Goal: Task Accomplishment & Management: Complete application form

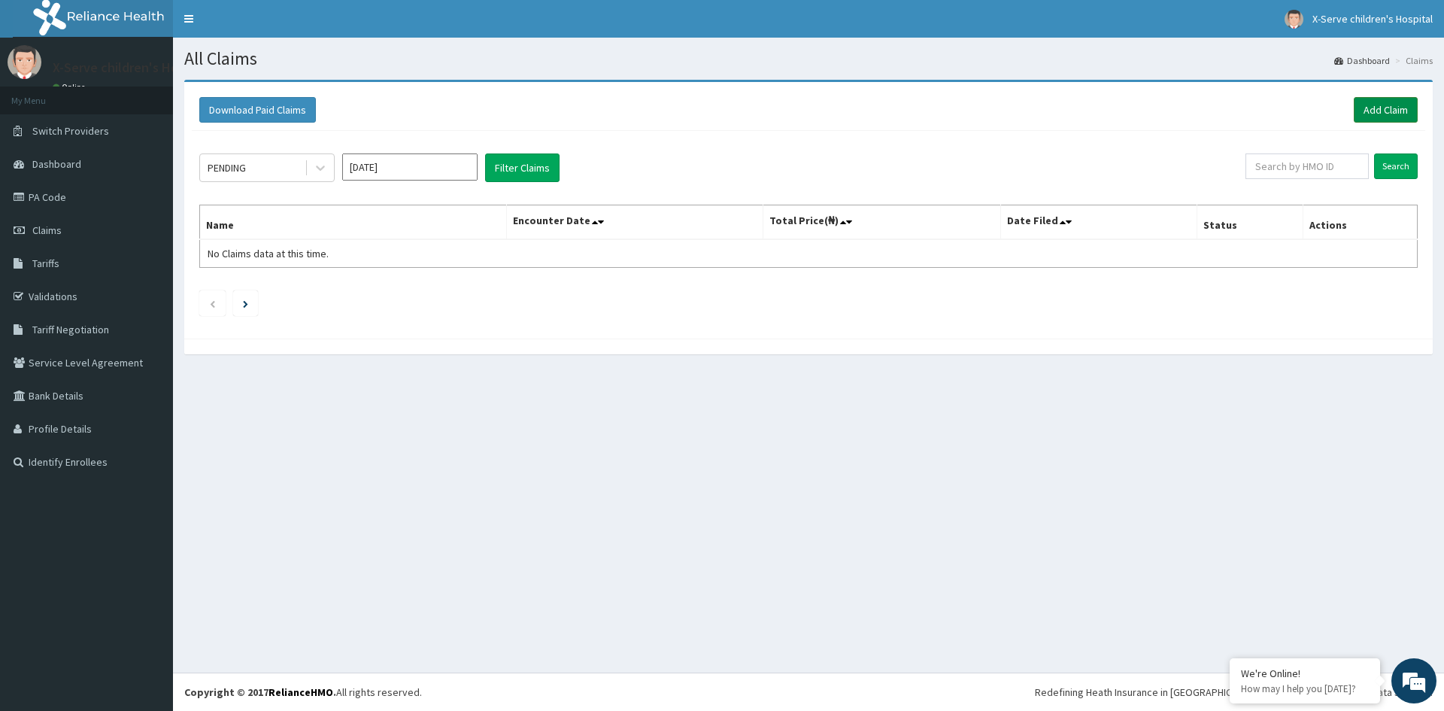
click at [1380, 100] on link "Add Claim" at bounding box center [1386, 110] width 64 height 26
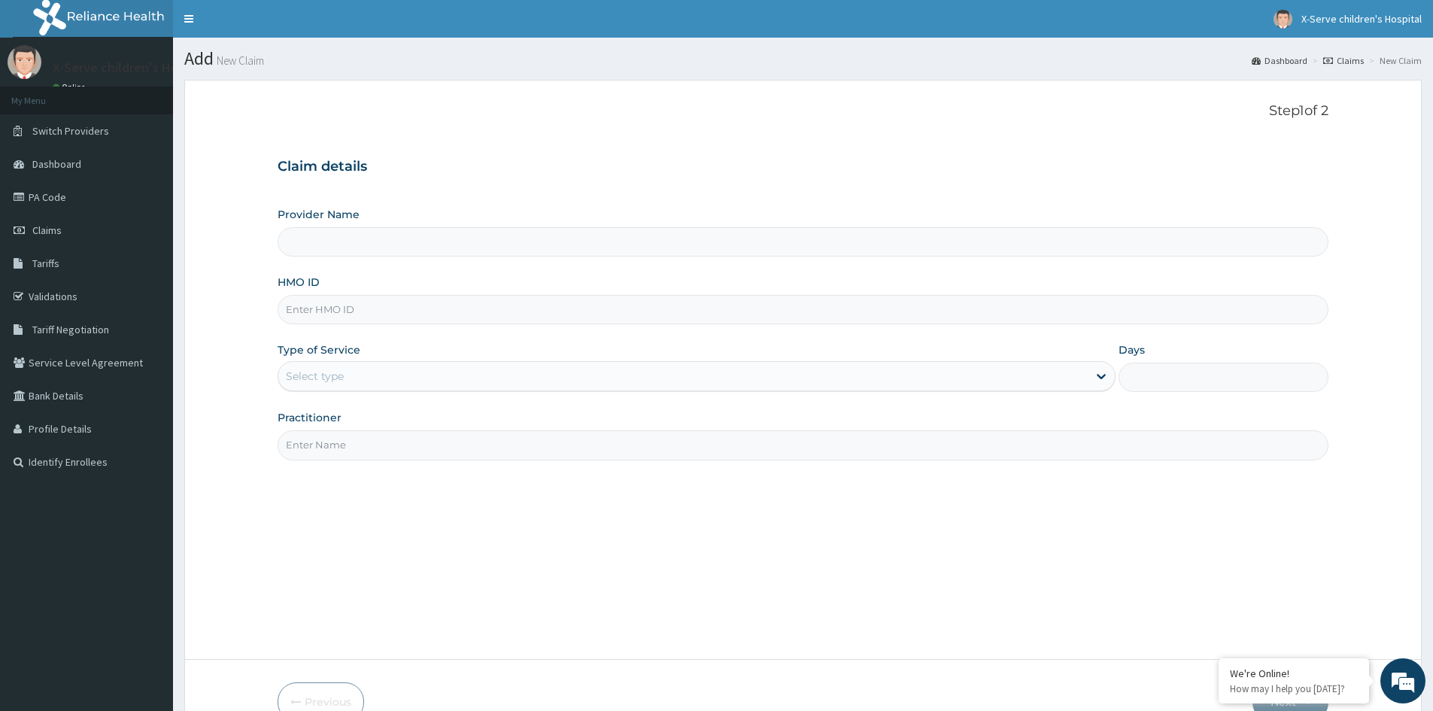
type input "X-serve Children Hospital Lekki"
click at [490, 309] on input "HMO ID" at bounding box center [803, 309] width 1051 height 29
type input "OGA/10001/D"
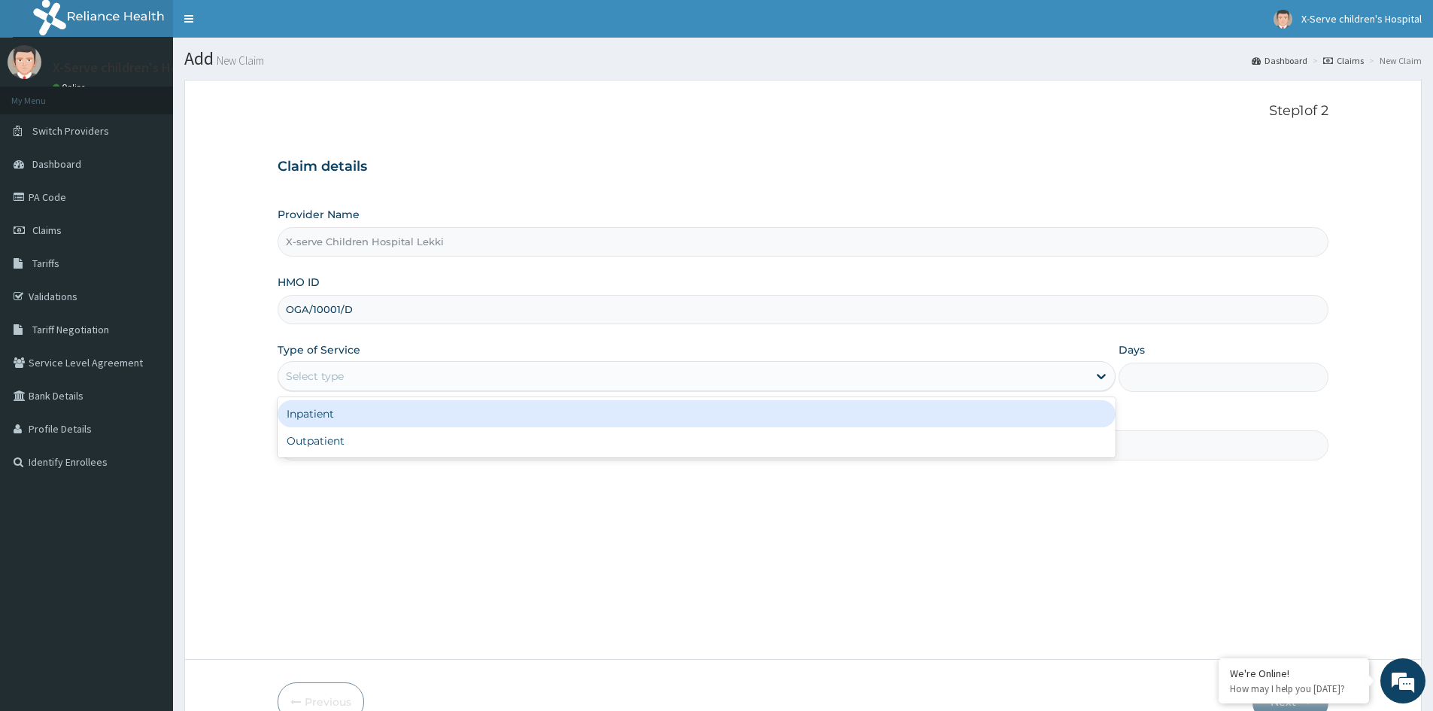
click at [434, 390] on div "Select type" at bounding box center [697, 376] width 838 height 30
click at [461, 420] on div "Inpatient" at bounding box center [697, 413] width 838 height 27
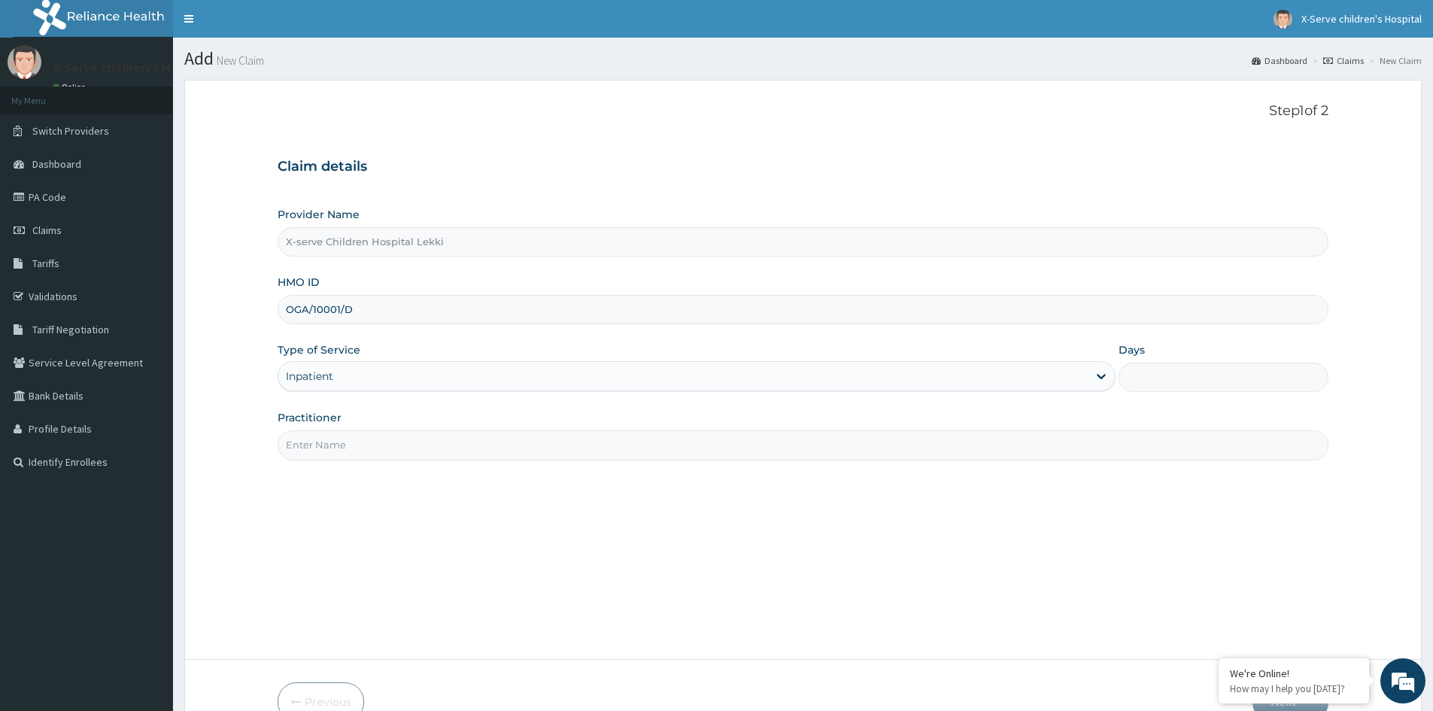
click at [1026, 452] on input "Practitioner" at bounding box center [803, 444] width 1051 height 29
type input "Dr William"
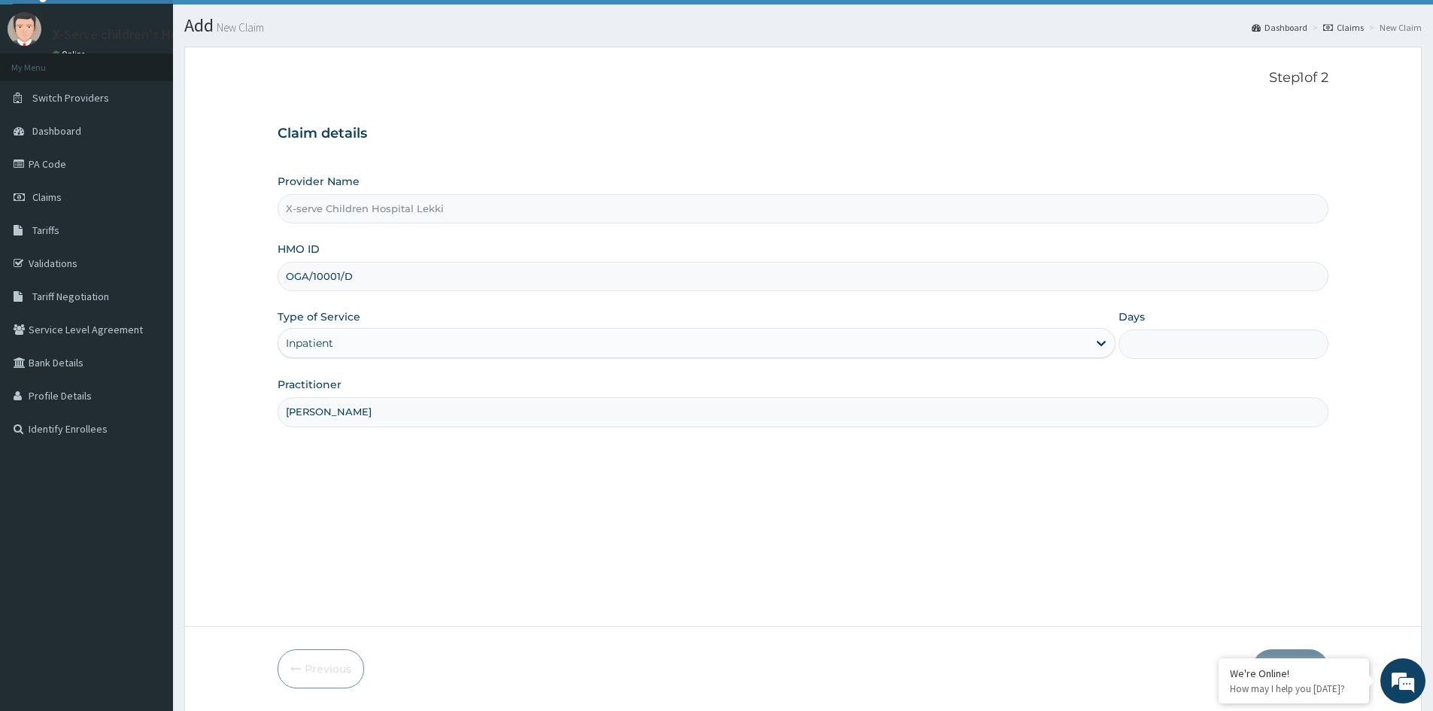
scroll to position [83, 0]
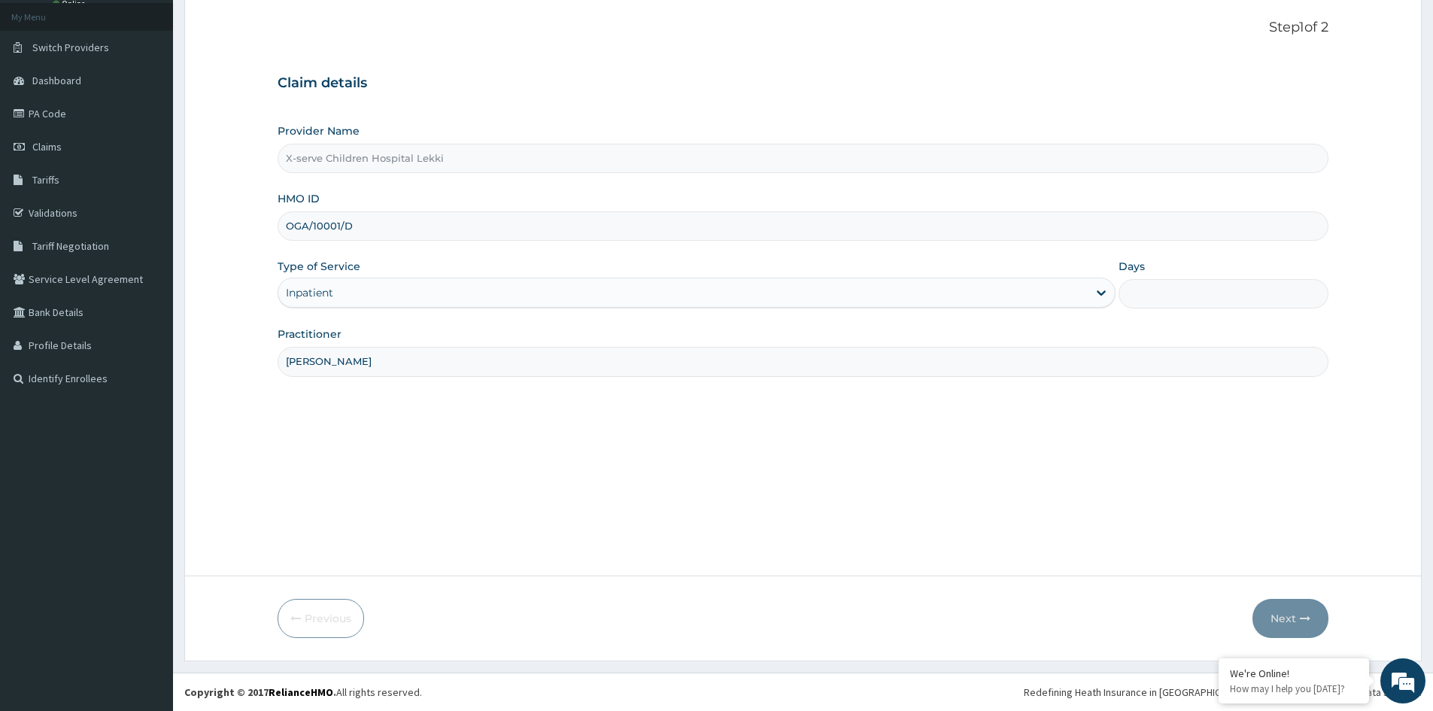
click at [474, 408] on div "Step 1 of 2 Claim details Provider Name X-serve Children Hospital Lekki HMO ID …" at bounding box center [803, 286] width 1051 height 533
click at [1296, 375] on input "Dr William" at bounding box center [803, 361] width 1051 height 29
type input "X-serve Children Hospital Lekki"
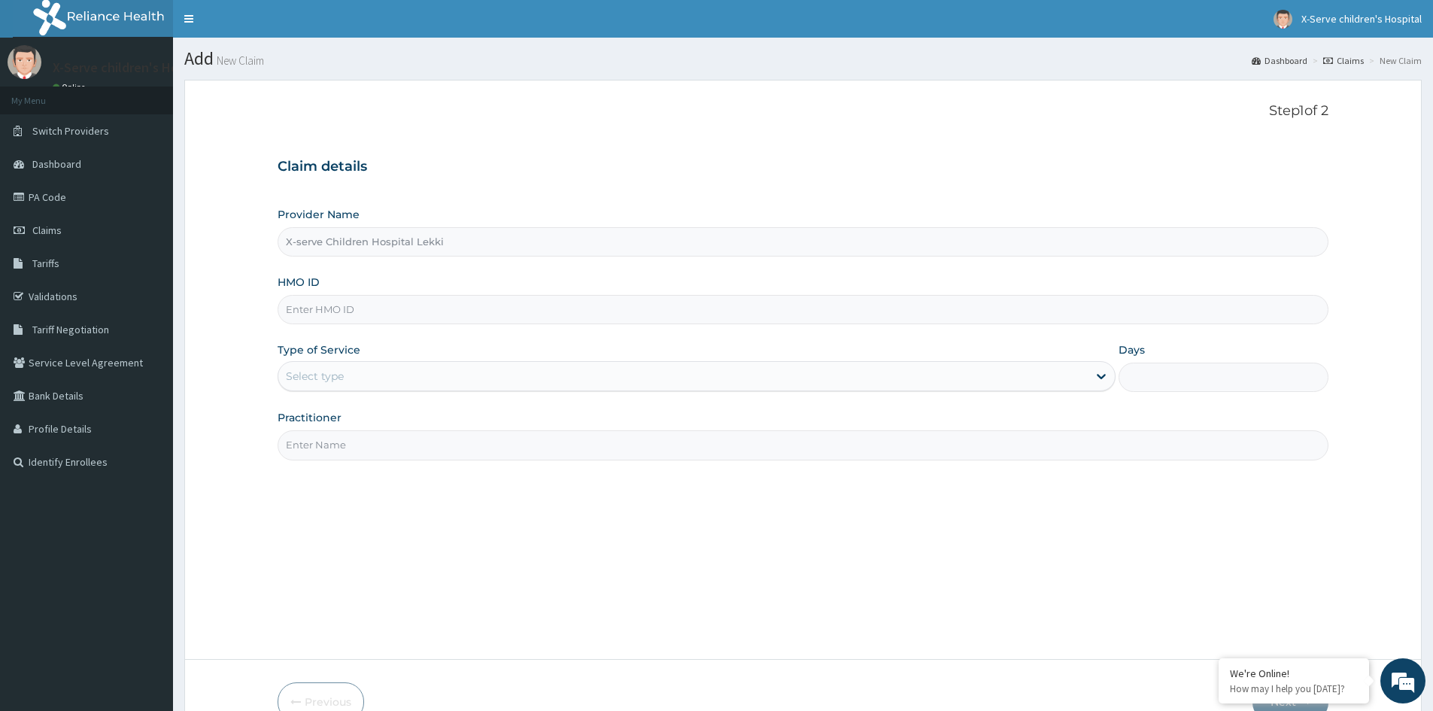
click at [425, 305] on input "HMO ID" at bounding box center [803, 309] width 1051 height 29
type input "OGA/10001/D"
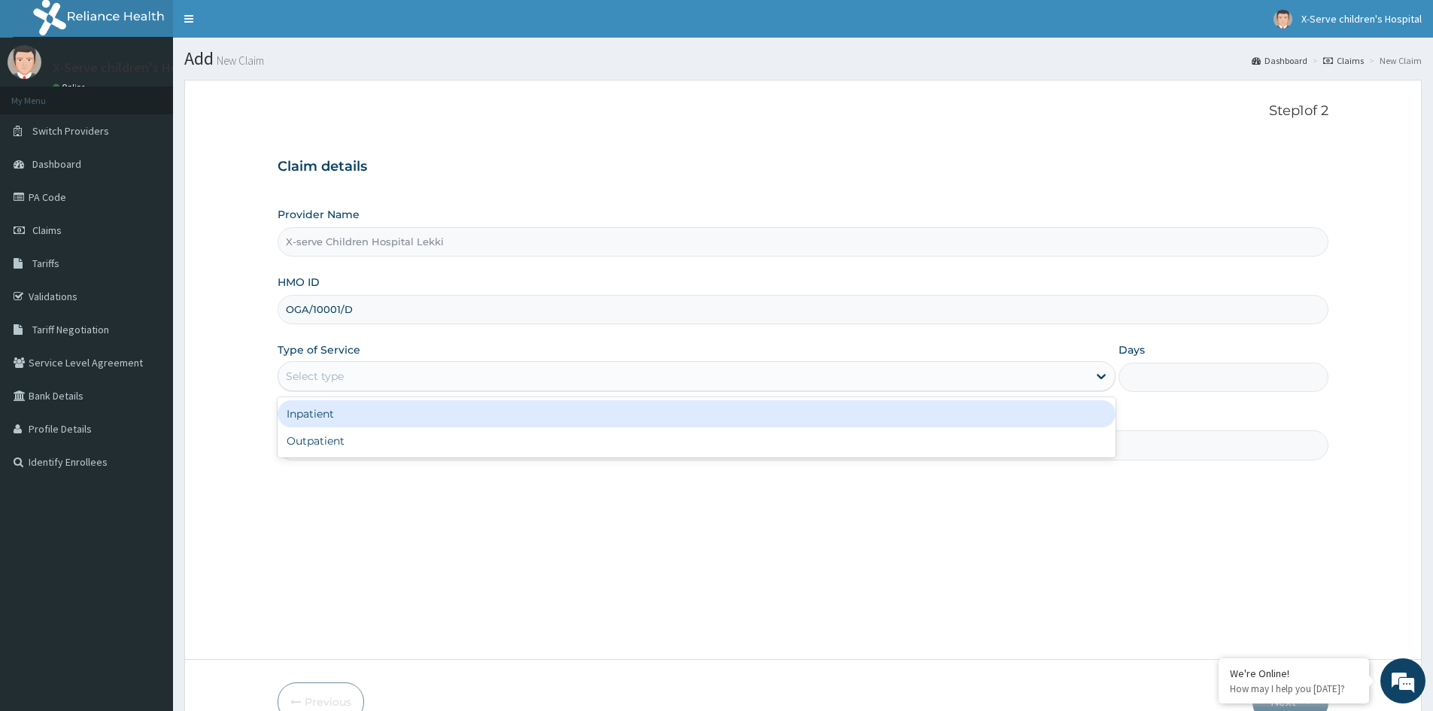
click at [587, 375] on div "Select type" at bounding box center [682, 376] width 809 height 24
click at [516, 412] on div "Inpatient" at bounding box center [697, 413] width 838 height 27
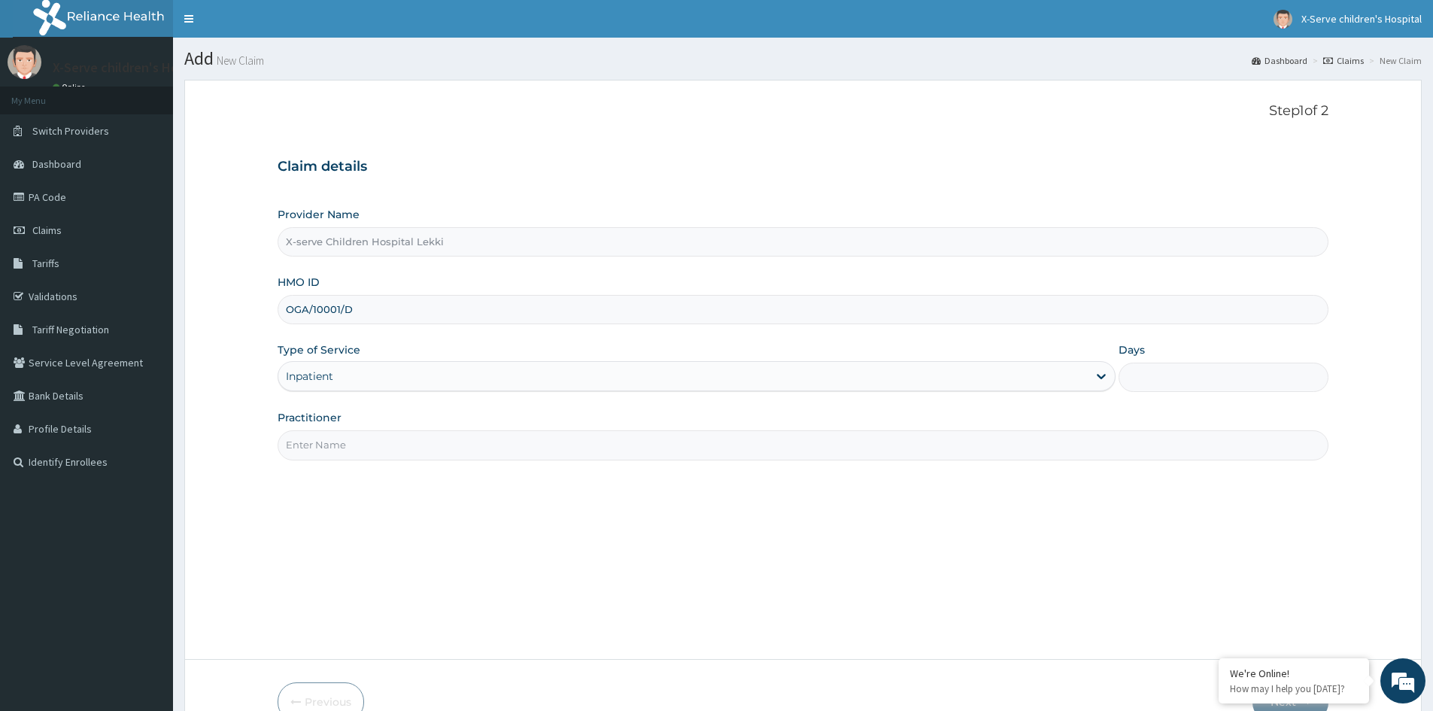
click at [388, 454] on input "Practitioner" at bounding box center [803, 444] width 1051 height 29
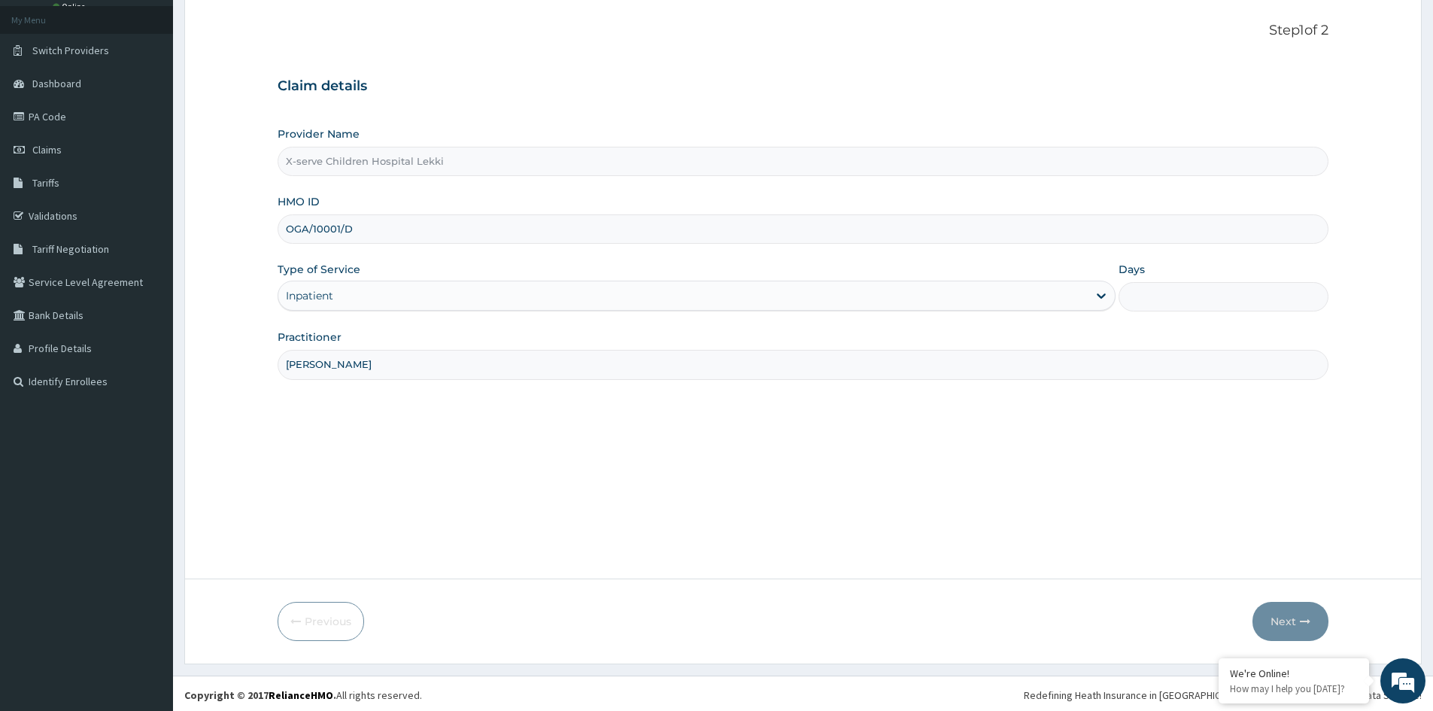
scroll to position [83, 0]
type input "Dr William"
click at [406, 454] on div "Step 1 of 2 Claim details Provider Name X-serve Children Hospital Lekki HMO ID …" at bounding box center [803, 286] width 1051 height 533
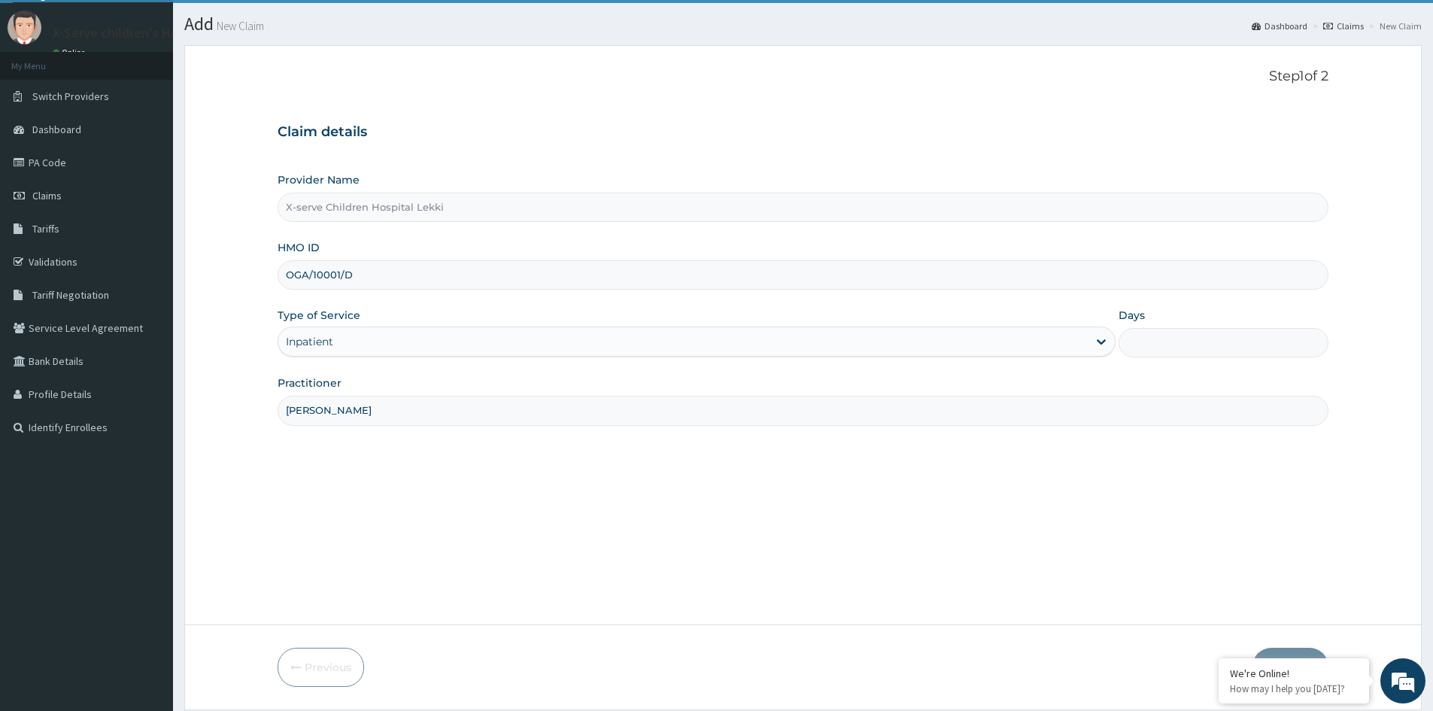
scroll to position [0, 0]
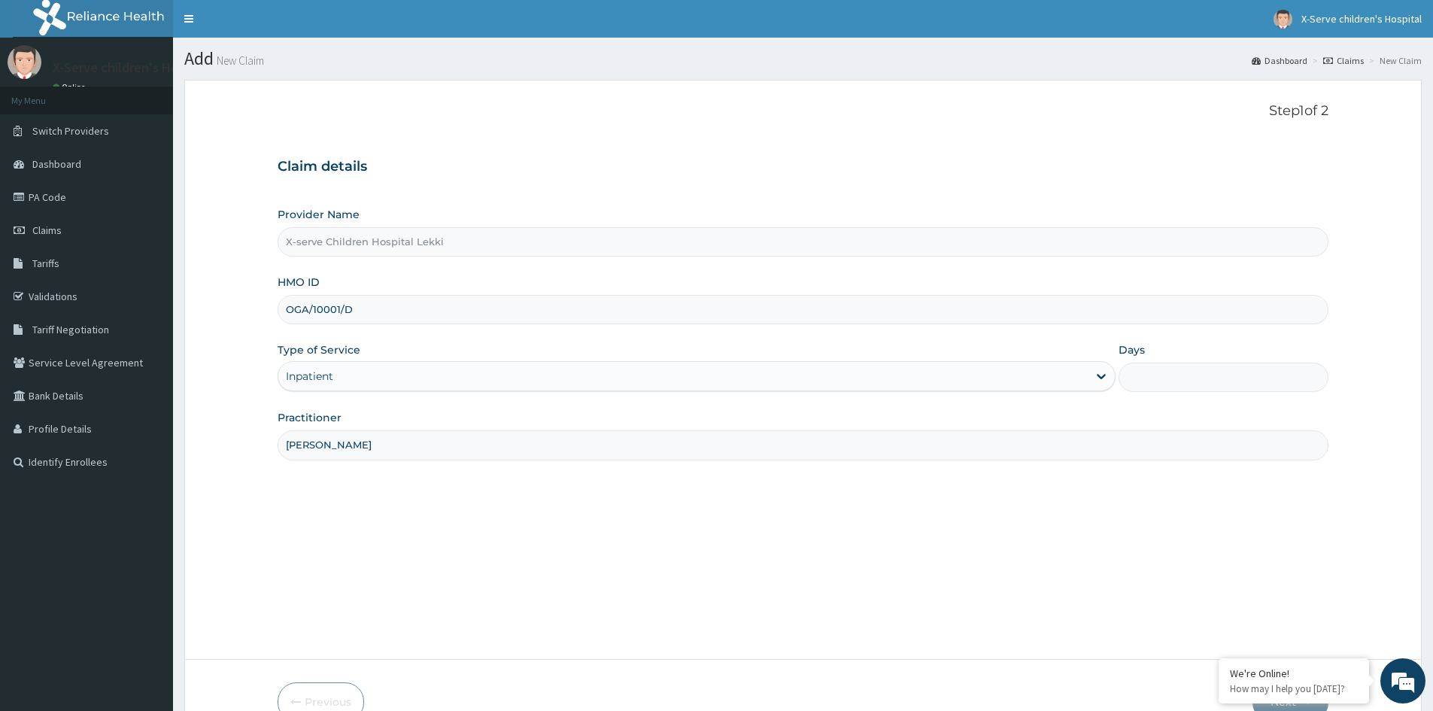
click at [1153, 380] on input "Days" at bounding box center [1224, 377] width 210 height 29
click at [1359, 62] on link "Claims" at bounding box center [1343, 60] width 41 height 13
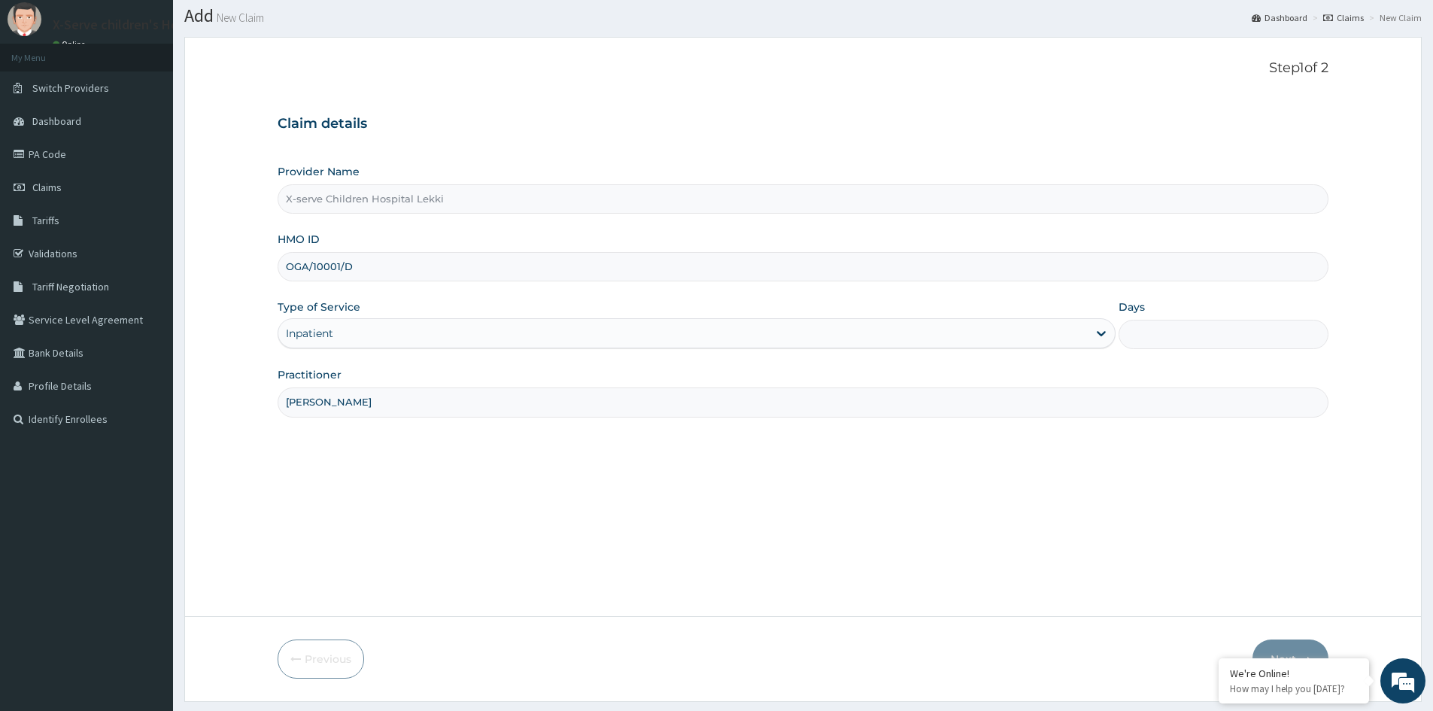
scroll to position [83, 0]
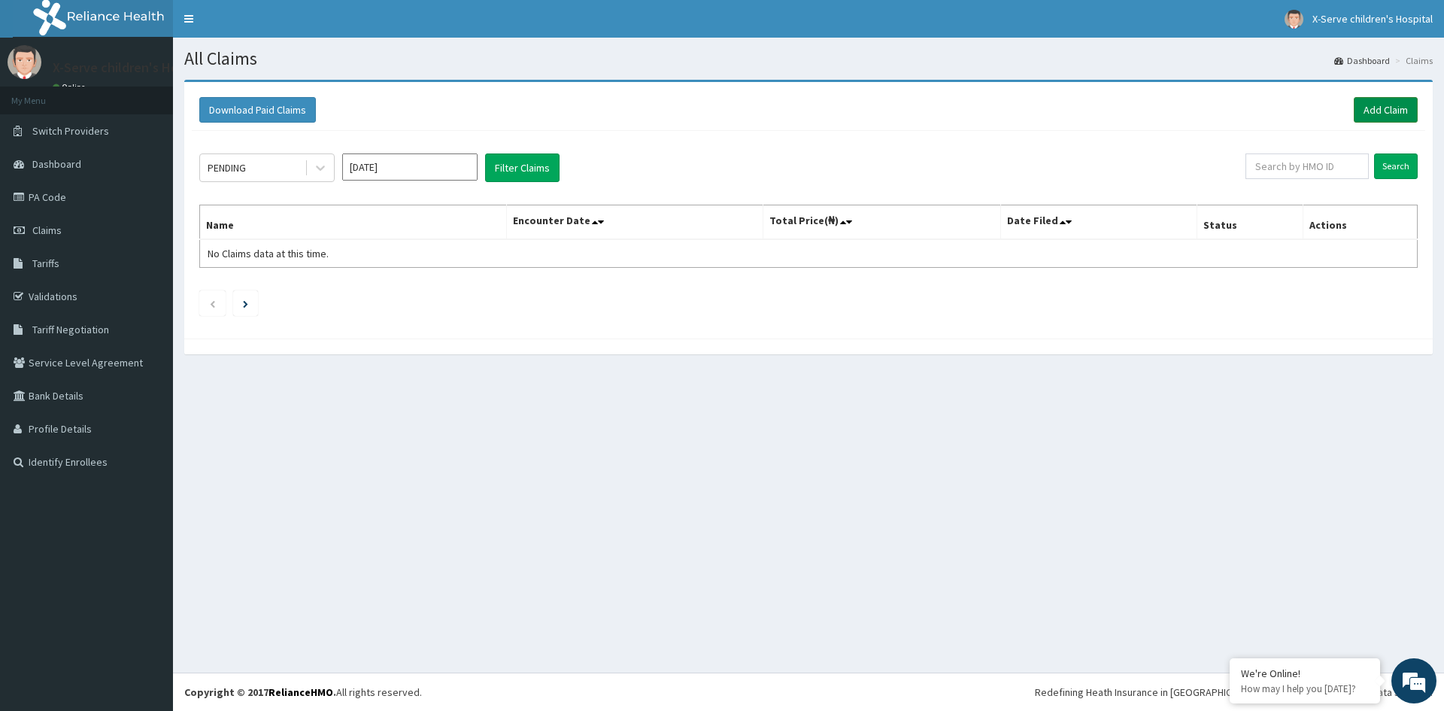
click at [1377, 106] on link "Add Claim" at bounding box center [1386, 110] width 64 height 26
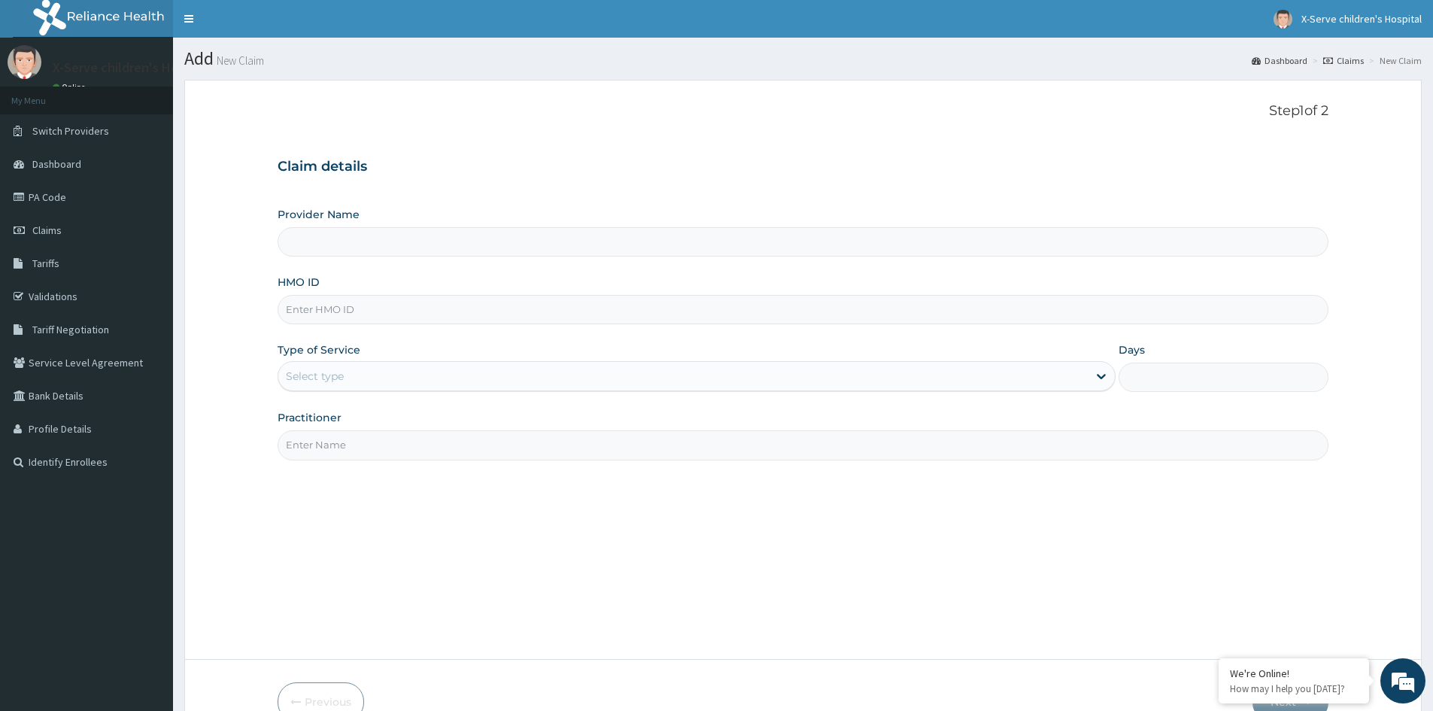
click at [380, 311] on input "HMO ID" at bounding box center [803, 309] width 1051 height 29
type input "OG"
type input "X-serve Children Hospital Lekki"
type input "OGA/10001/D"
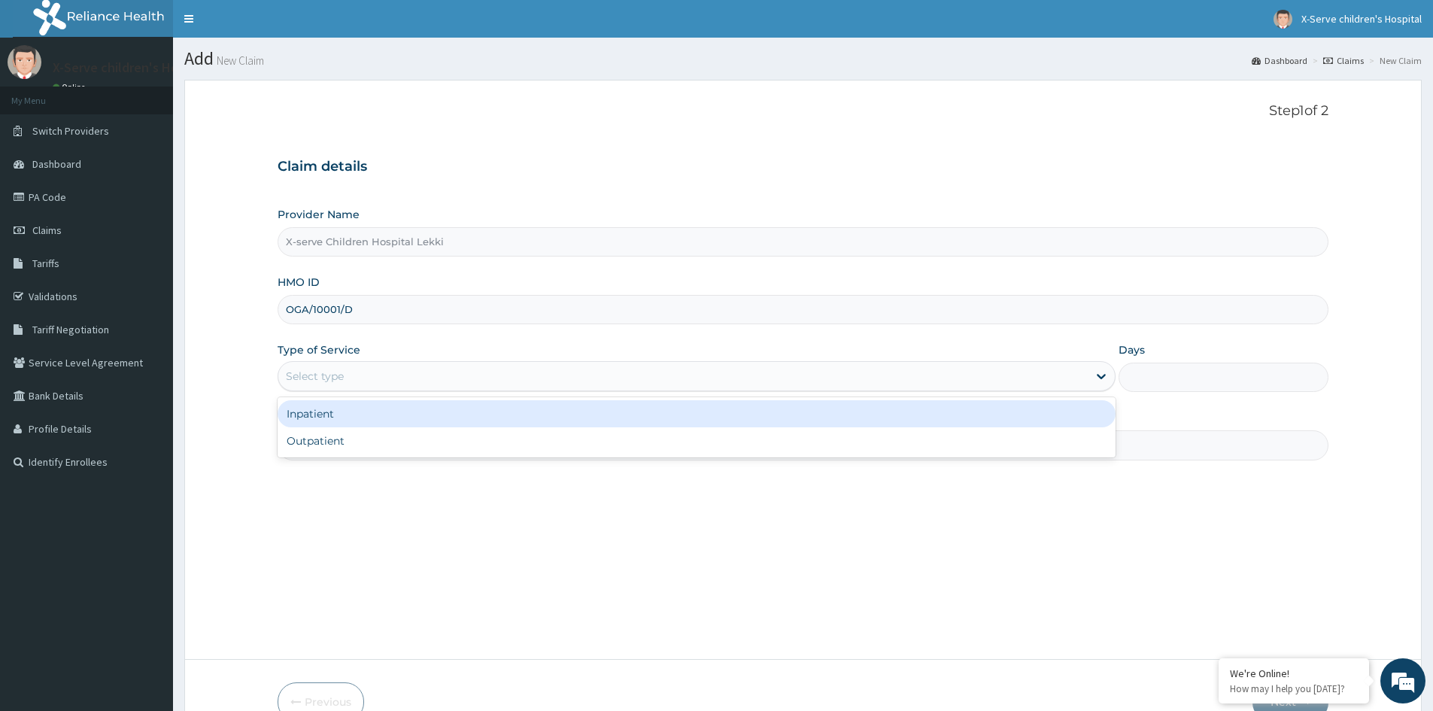
click at [373, 372] on div "Select type" at bounding box center [682, 376] width 809 height 24
click at [523, 414] on div "Inpatient" at bounding box center [697, 413] width 838 height 27
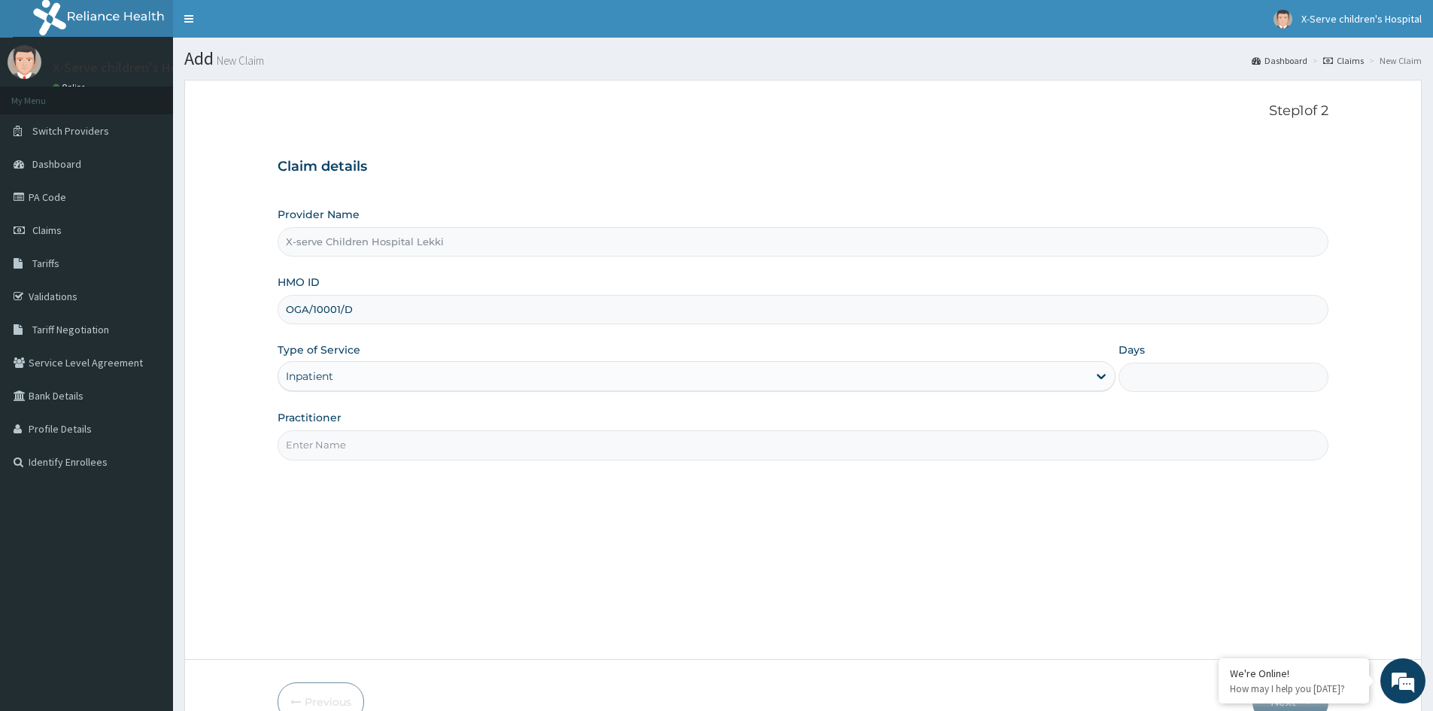
click at [518, 448] on input "Practitioner" at bounding box center [803, 444] width 1051 height 29
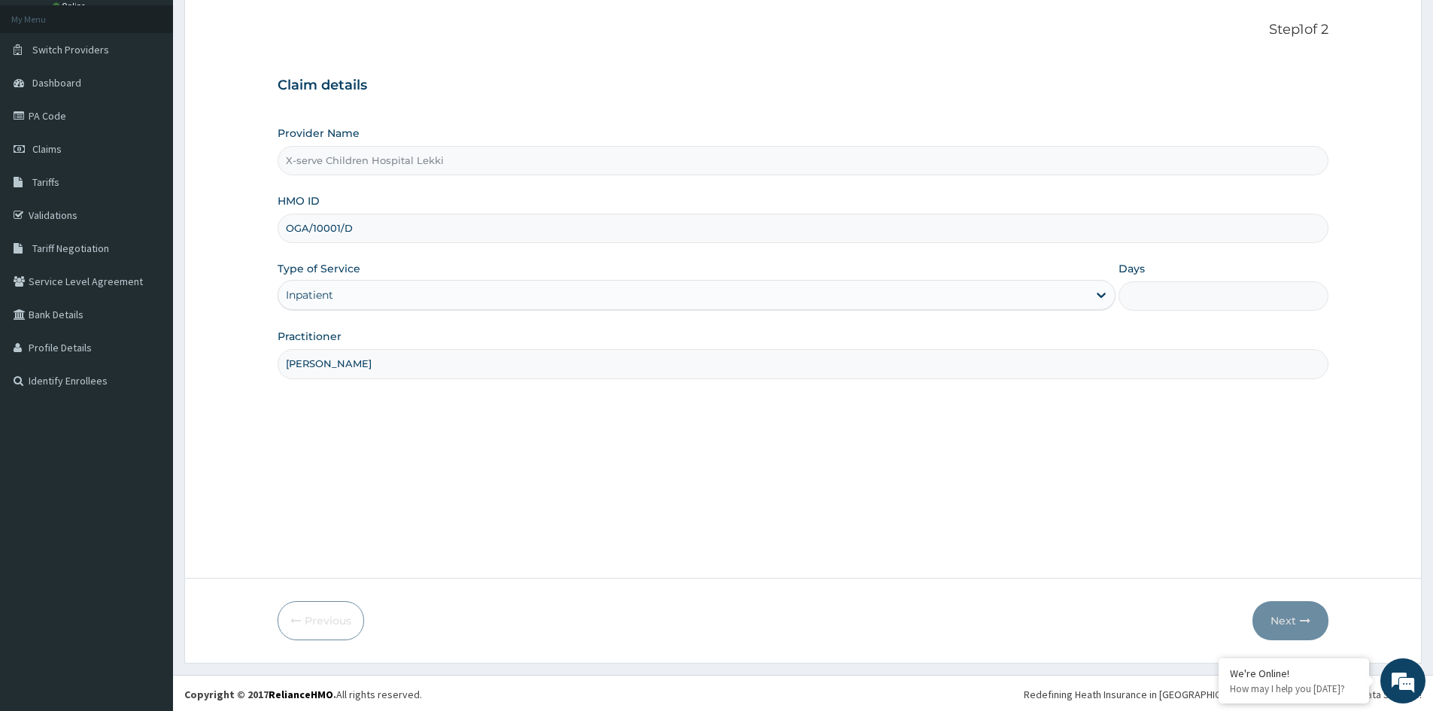
scroll to position [83, 0]
type input "Dr William"
click at [469, 422] on div "Step 1 of 2 Claim details Provider Name X-serve Children Hospital Lekki HMO ID …" at bounding box center [803, 286] width 1051 height 533
click at [469, 423] on div "Step 1 of 2 Claim details Provider Name X-serve Children Hospital Lekki HMO ID …" at bounding box center [803, 286] width 1051 height 533
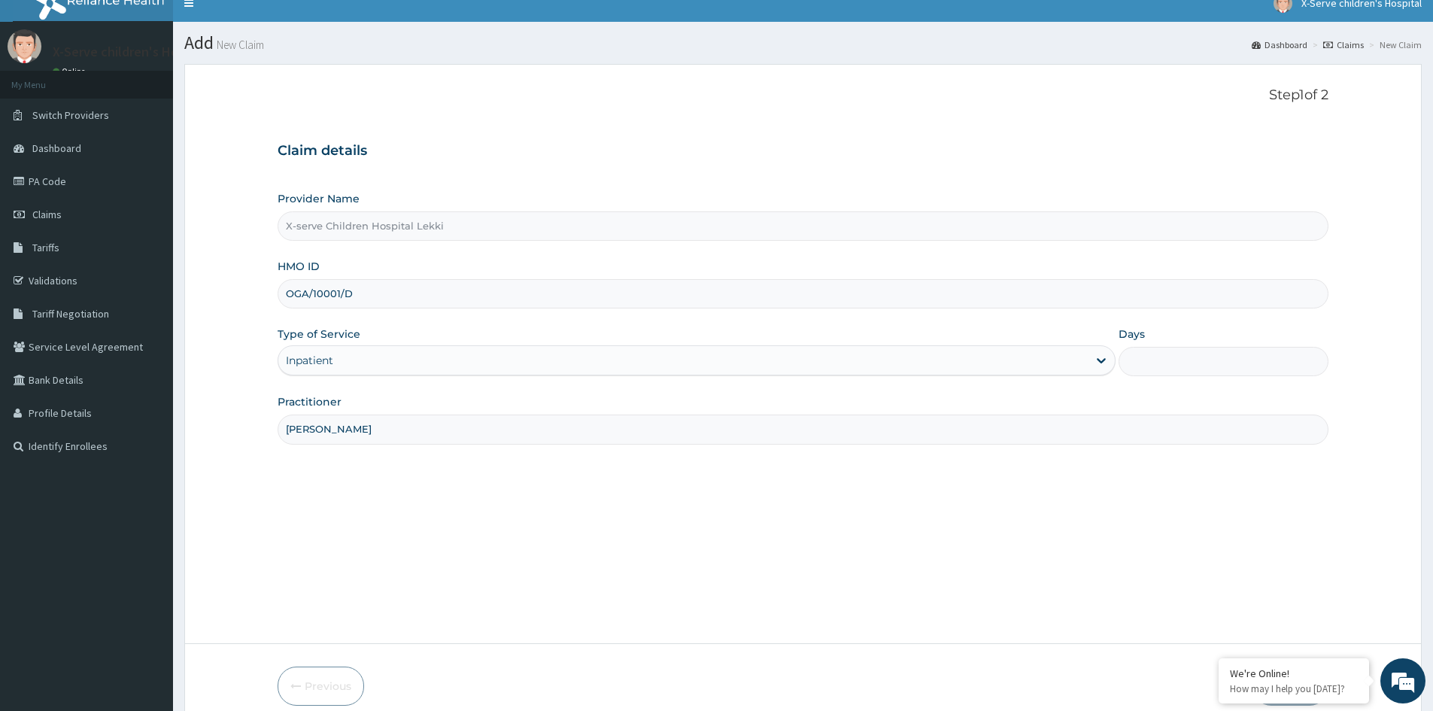
scroll to position [0, 0]
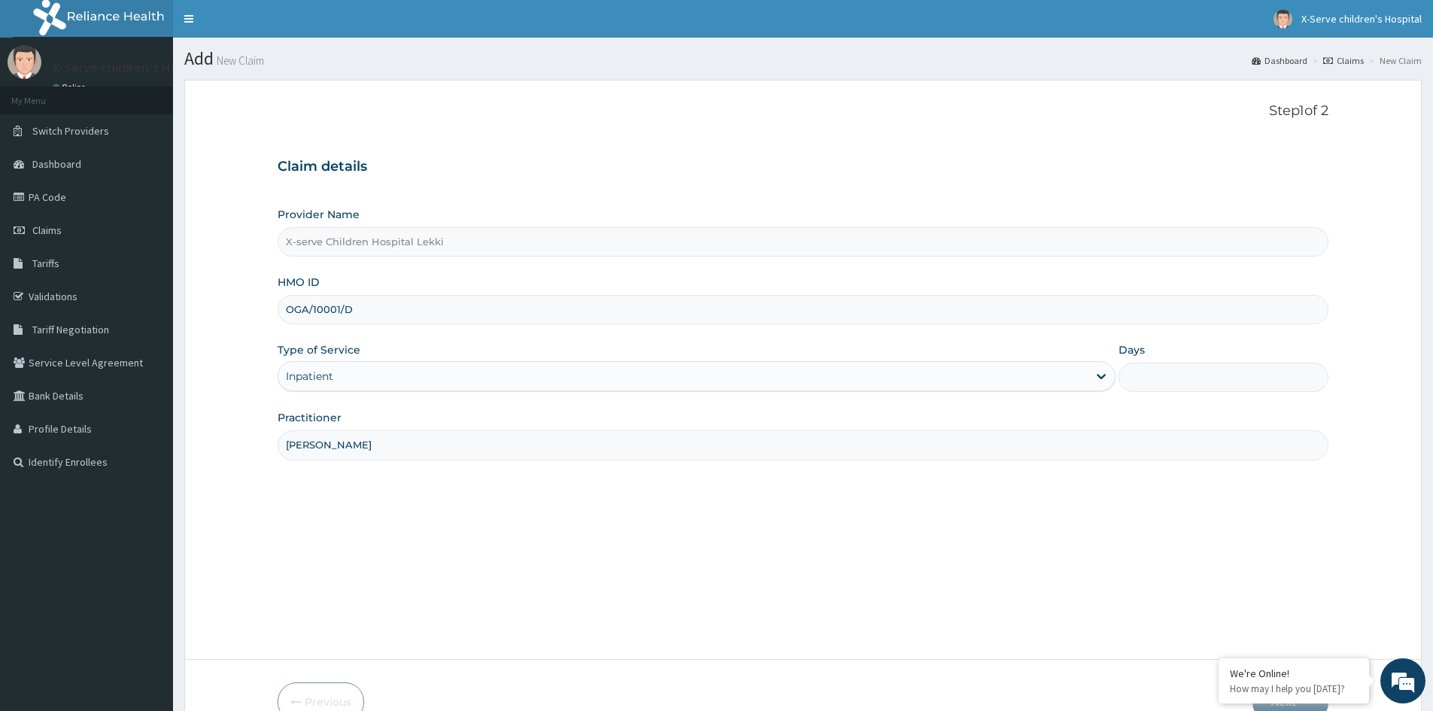
click at [587, 188] on div "Claim details Provider Name X-serve Children Hospital Lekki HMO ID OGA/10001/D …" at bounding box center [803, 302] width 1051 height 316
click at [515, 123] on div "Step 1 of 2 Claim details Provider Name X-serve Children Hospital Lekki HMO ID …" at bounding box center [803, 369] width 1051 height 533
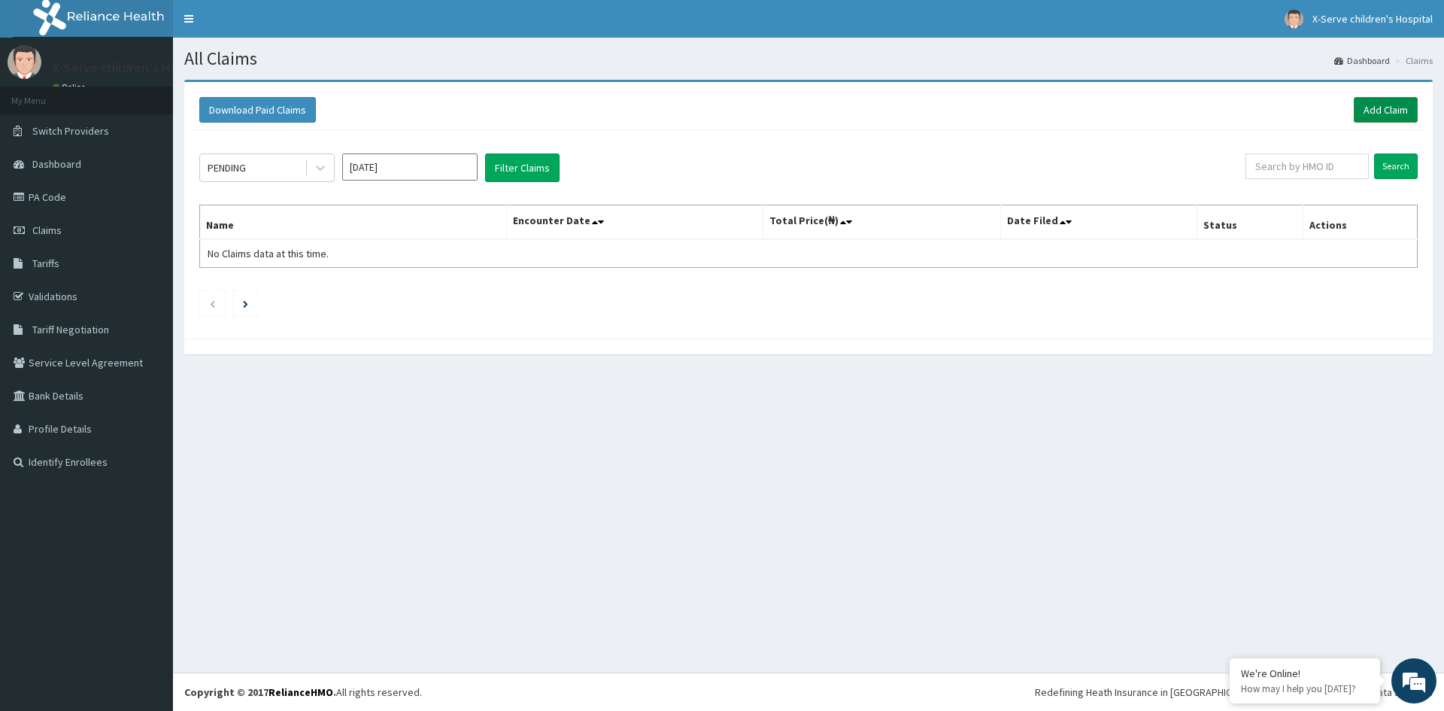
click at [1380, 105] on link "Add Claim" at bounding box center [1386, 110] width 64 height 26
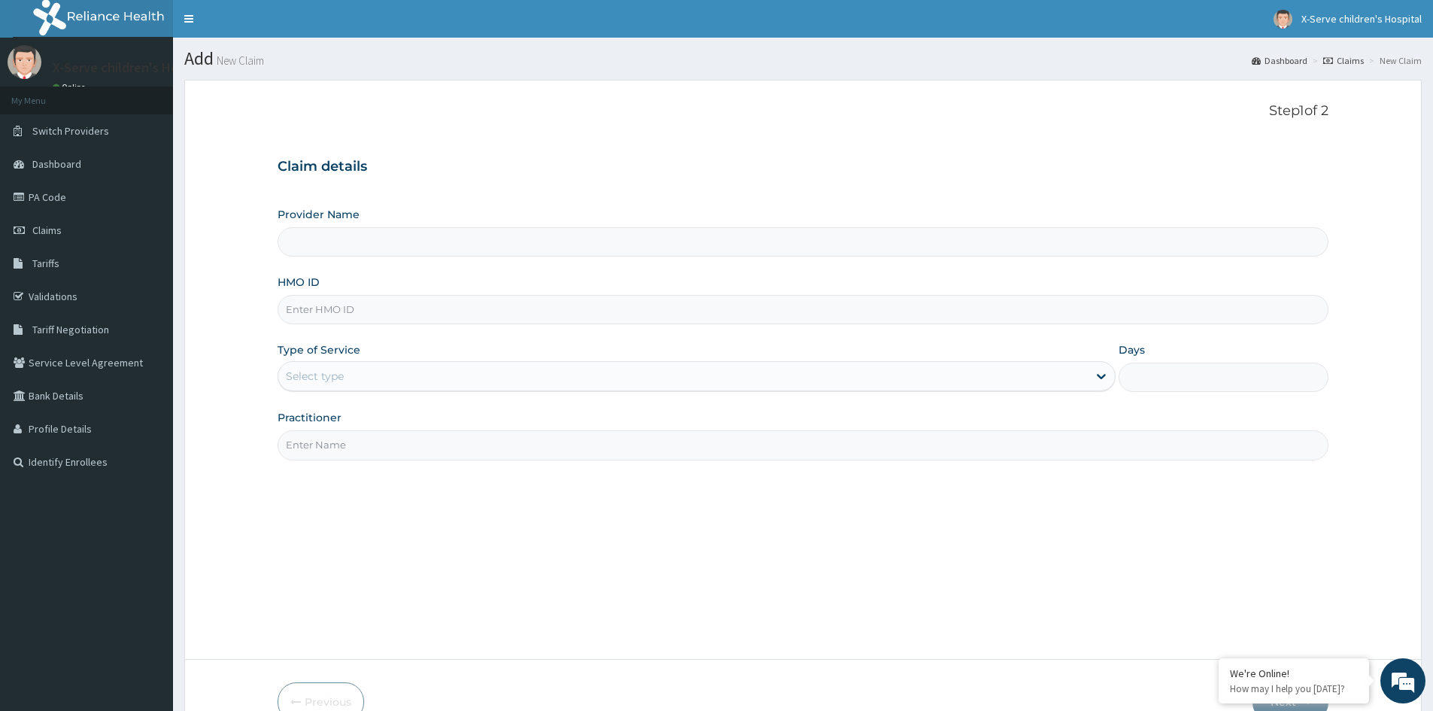
type input "X-serve Children Hospital Lekki"
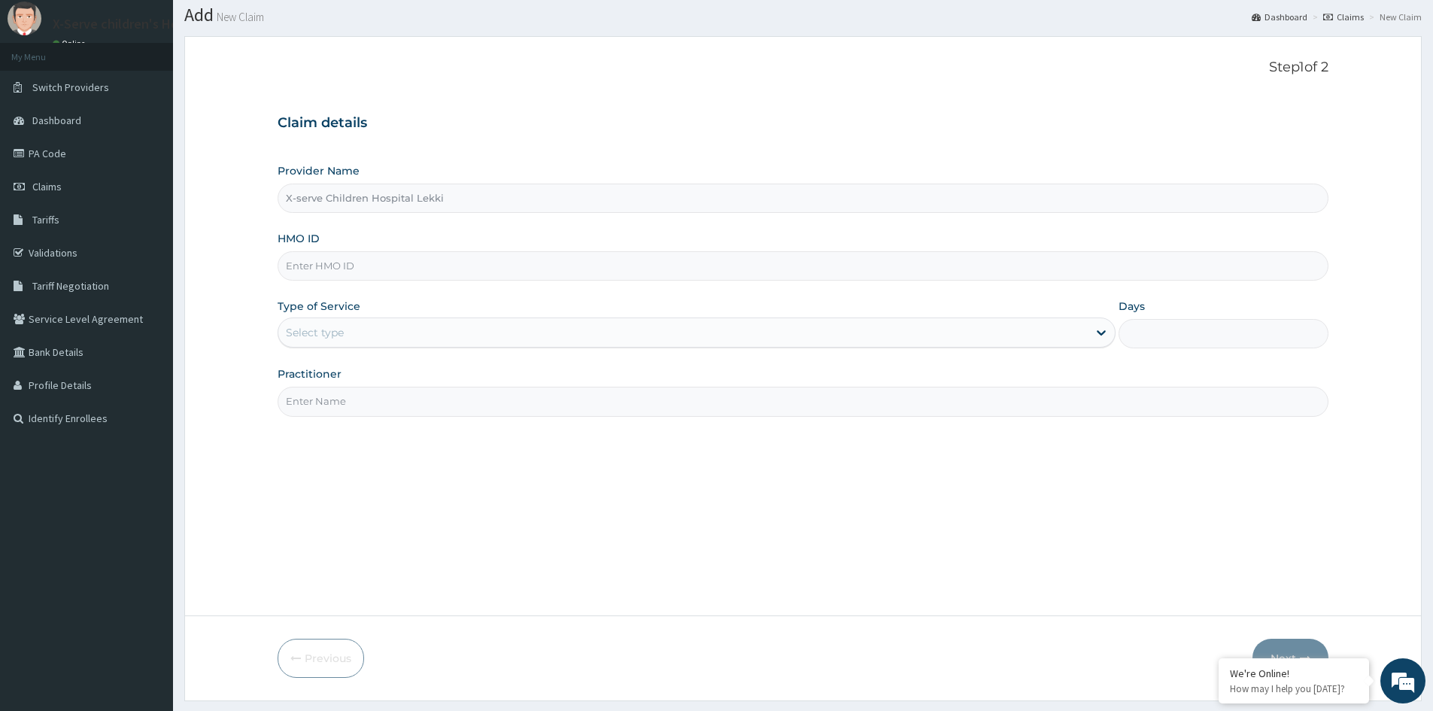
scroll to position [83, 0]
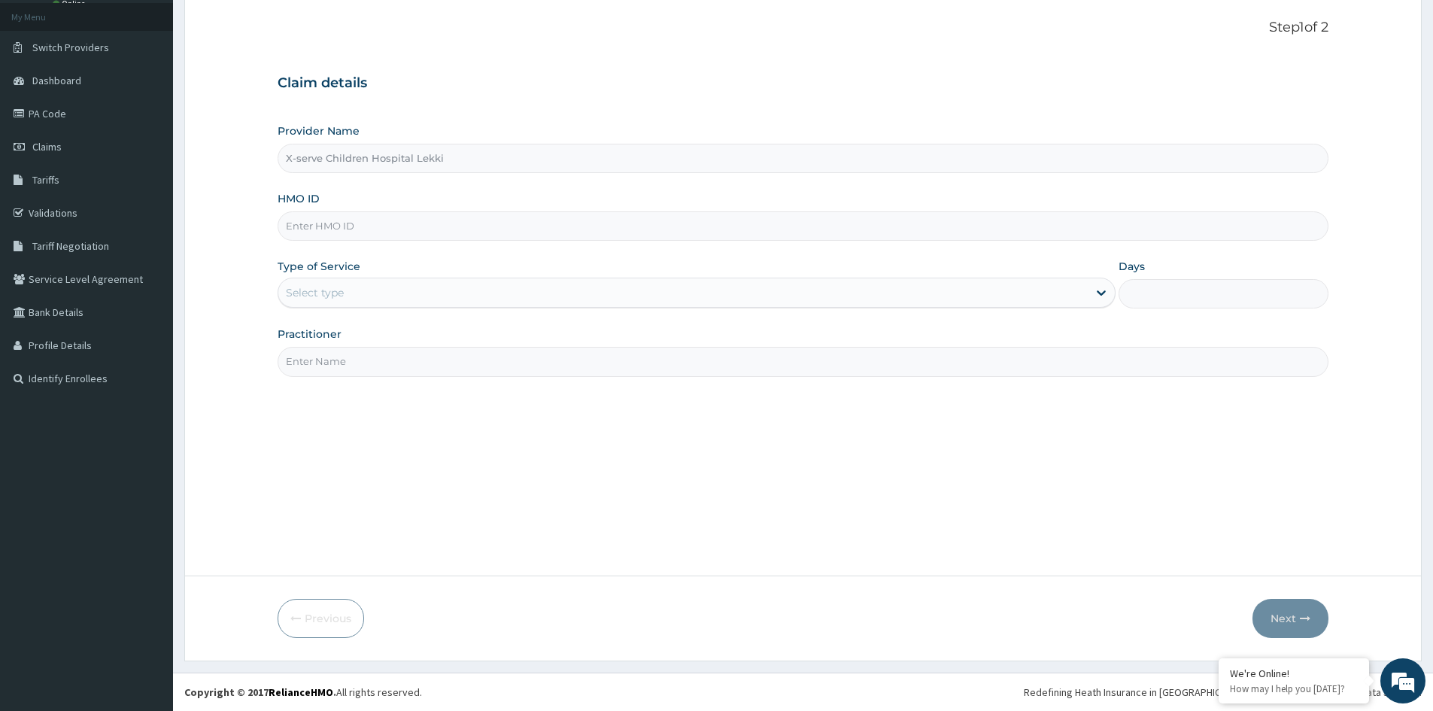
click at [440, 227] on input "HMO ID" at bounding box center [803, 225] width 1051 height 29
type input "oga/10001/d"
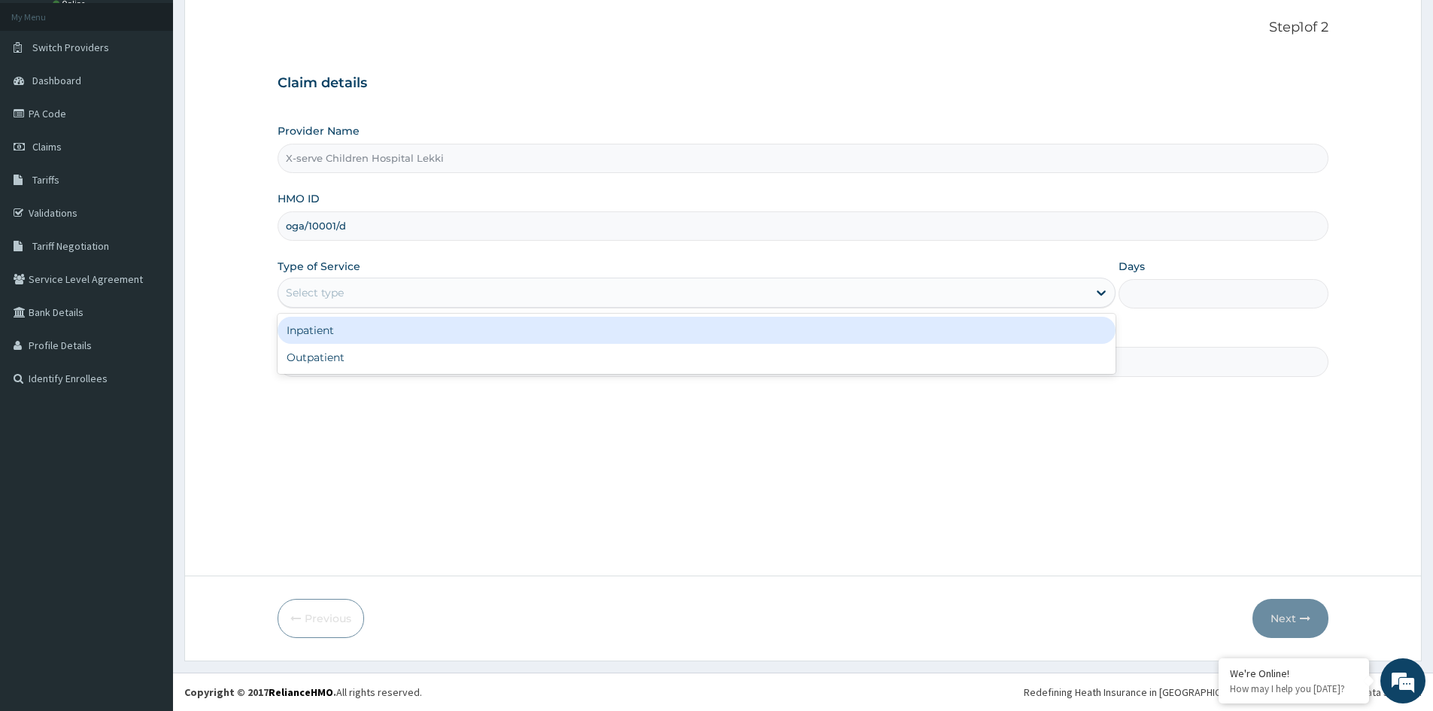
click at [393, 298] on div "Select type" at bounding box center [682, 293] width 809 height 24
click at [440, 332] on div "Inpatient" at bounding box center [697, 330] width 838 height 27
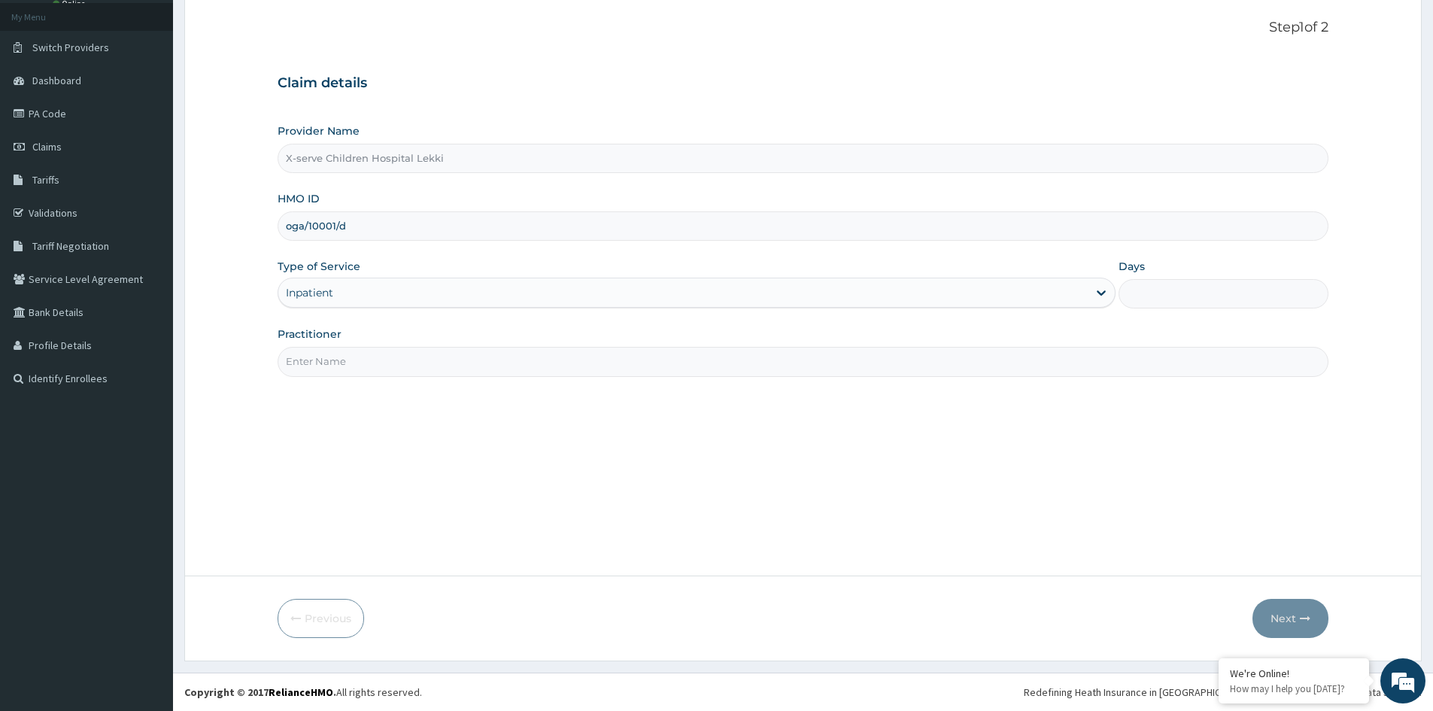
click at [448, 363] on input "Practitioner" at bounding box center [803, 361] width 1051 height 29
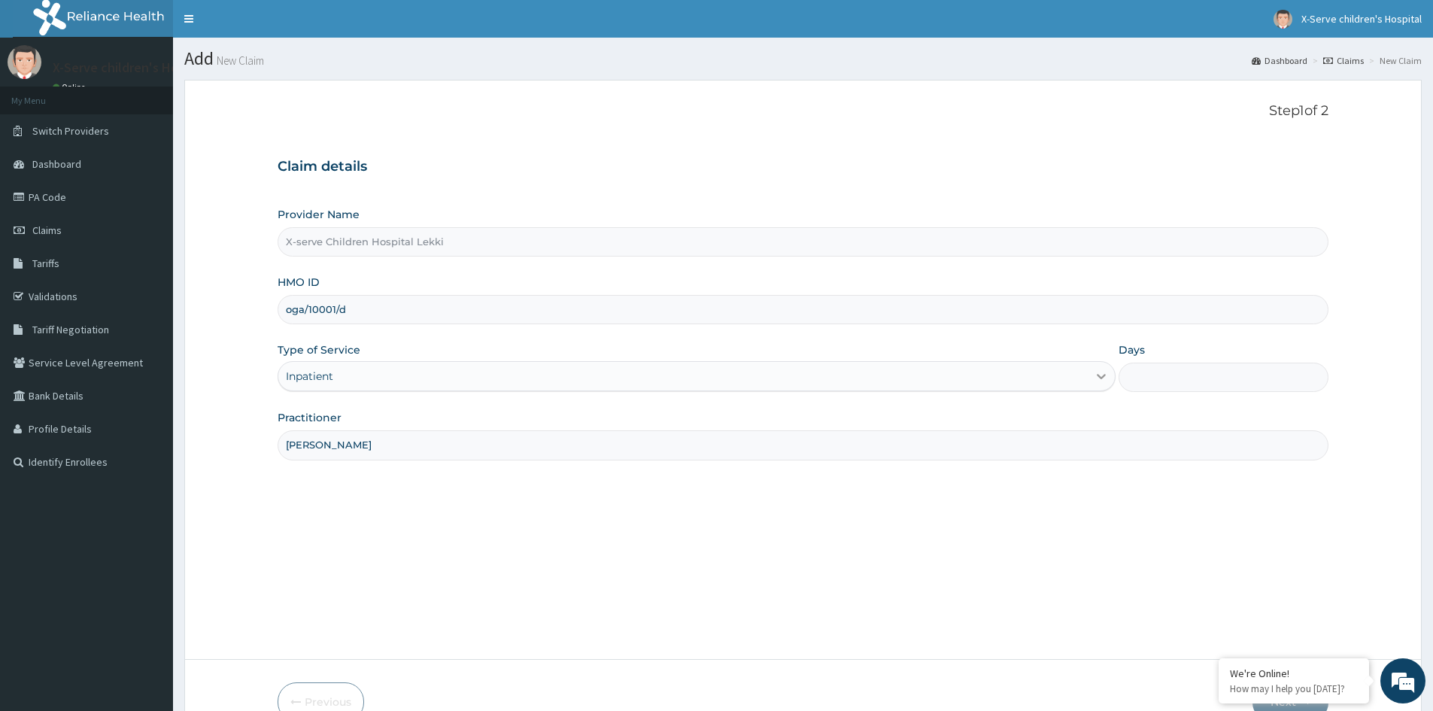
type input "Dr William"
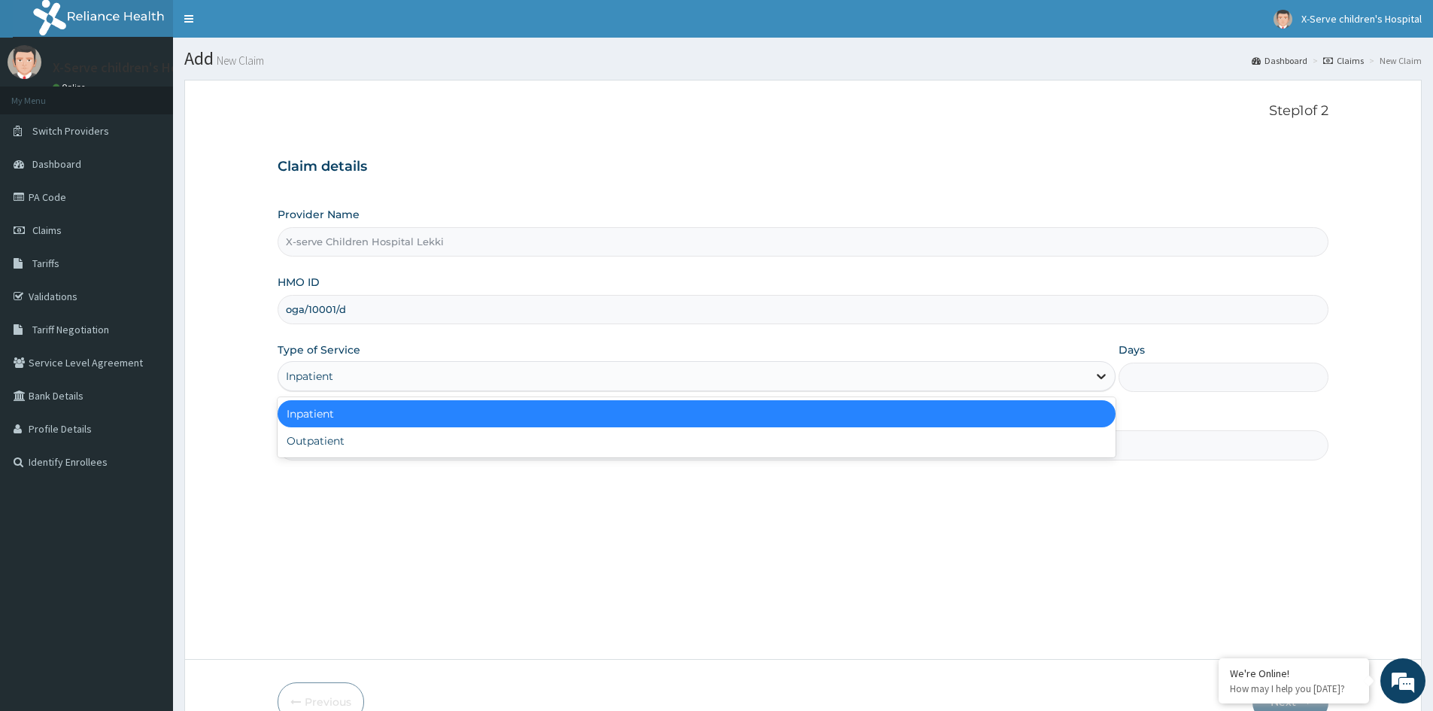
click at [1099, 379] on icon at bounding box center [1101, 376] width 15 height 15
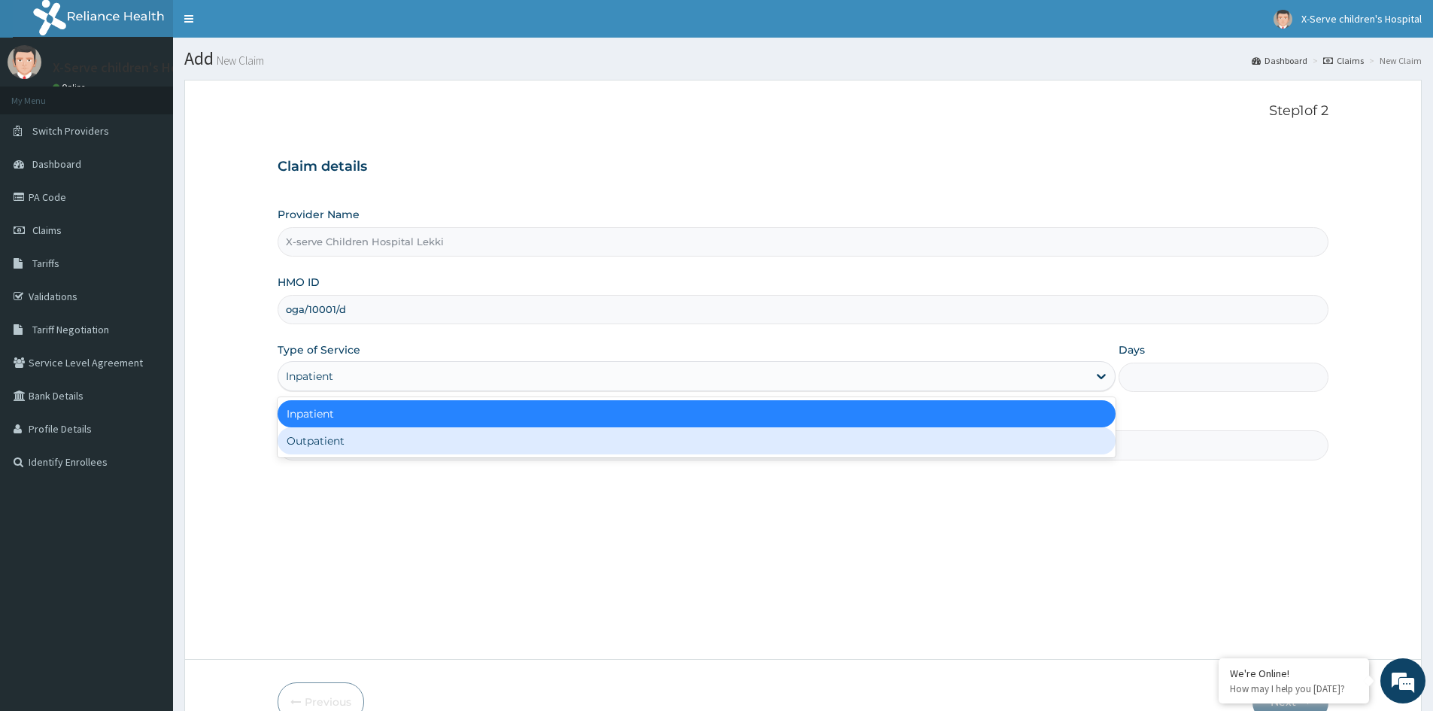
click at [357, 445] on div "Outpatient" at bounding box center [697, 440] width 838 height 27
type input "1"
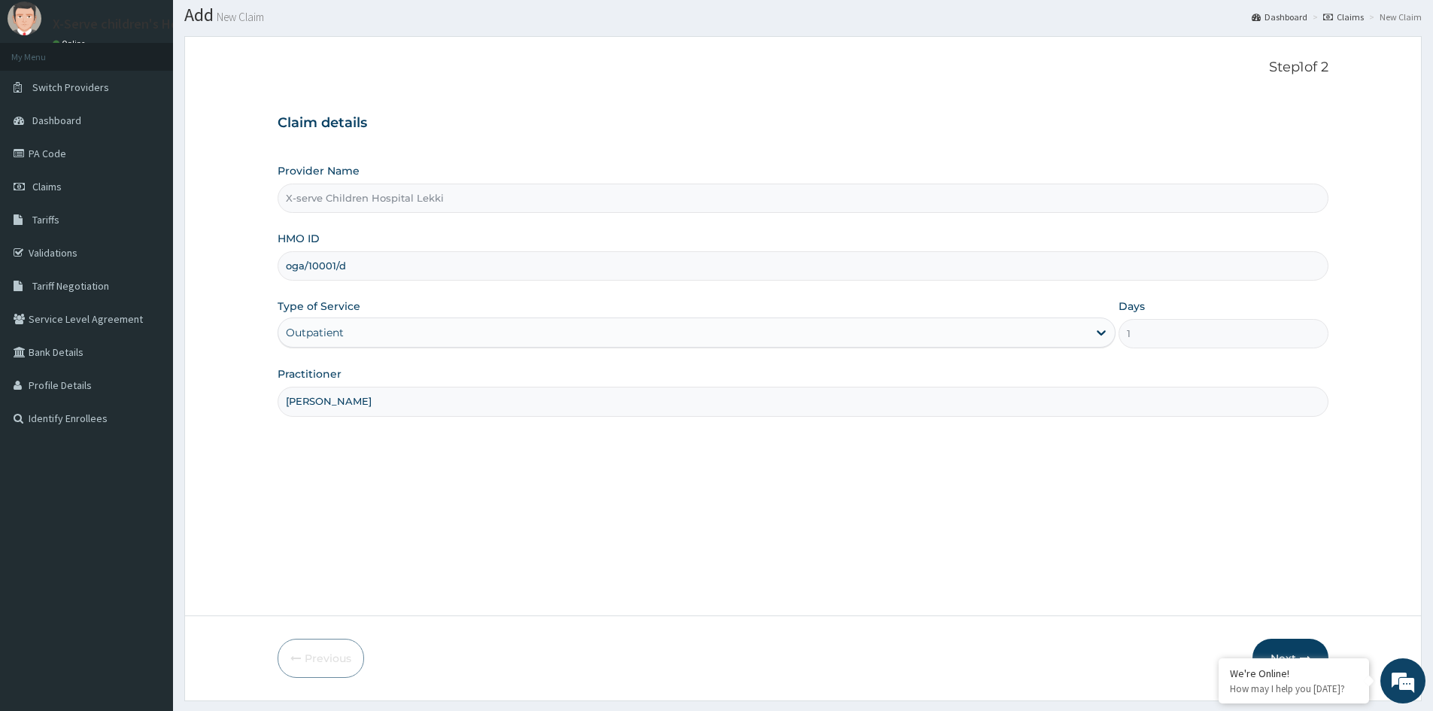
scroll to position [83, 0]
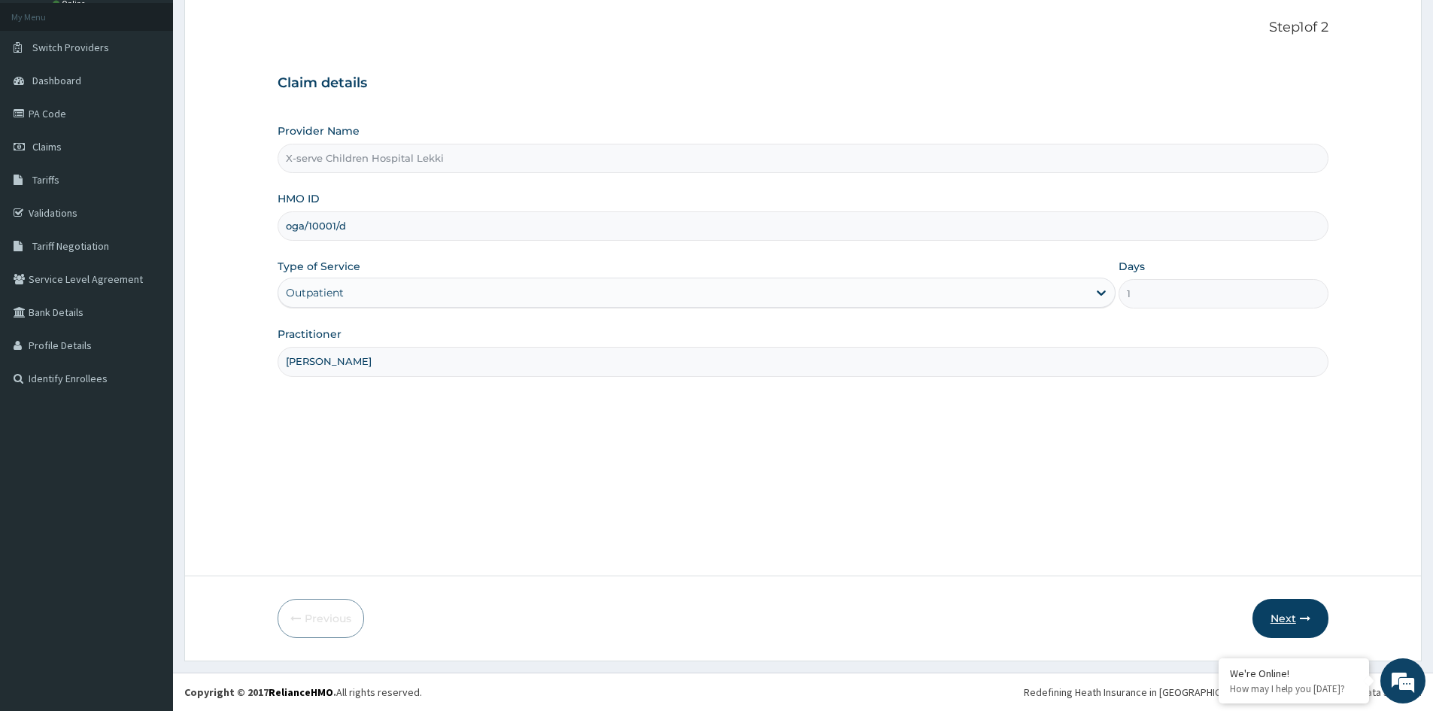
click at [1295, 613] on button "Next" at bounding box center [1290, 618] width 76 height 39
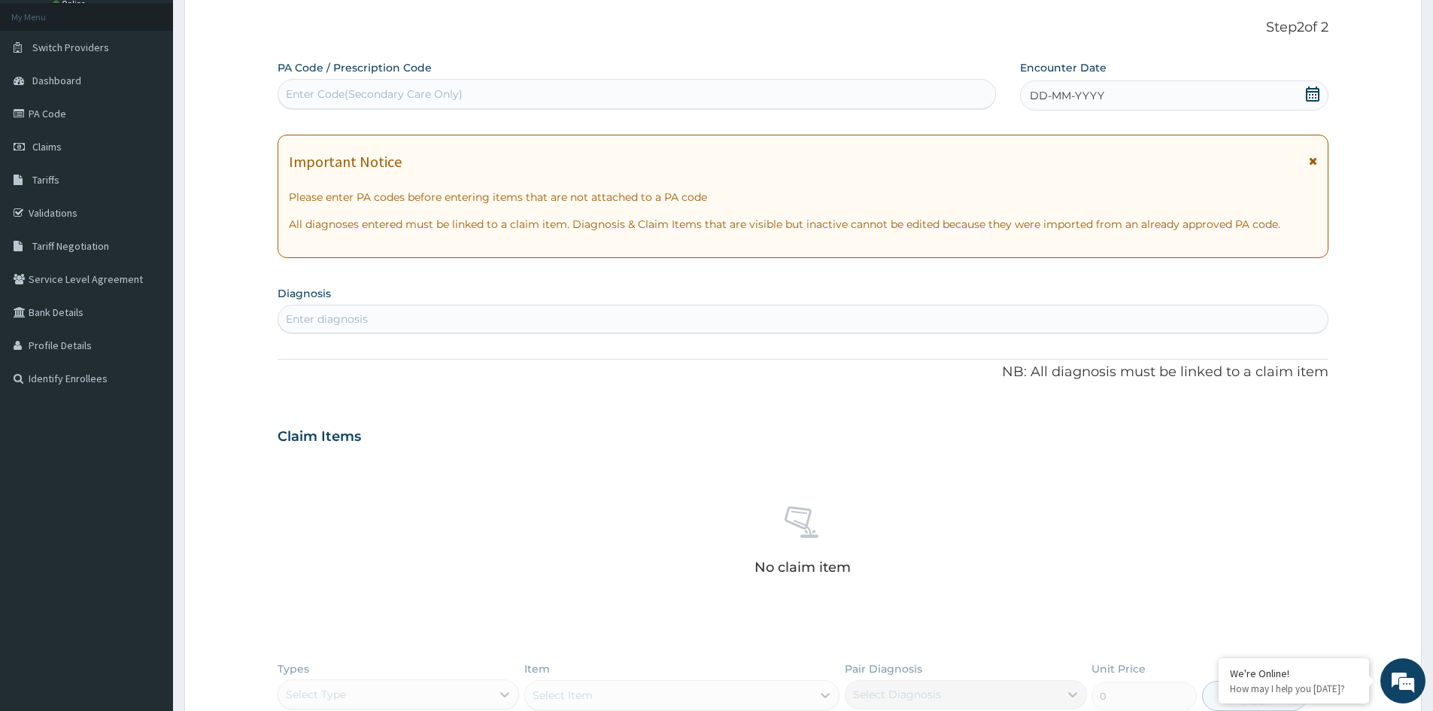
click at [1313, 96] on icon at bounding box center [1312, 94] width 15 height 15
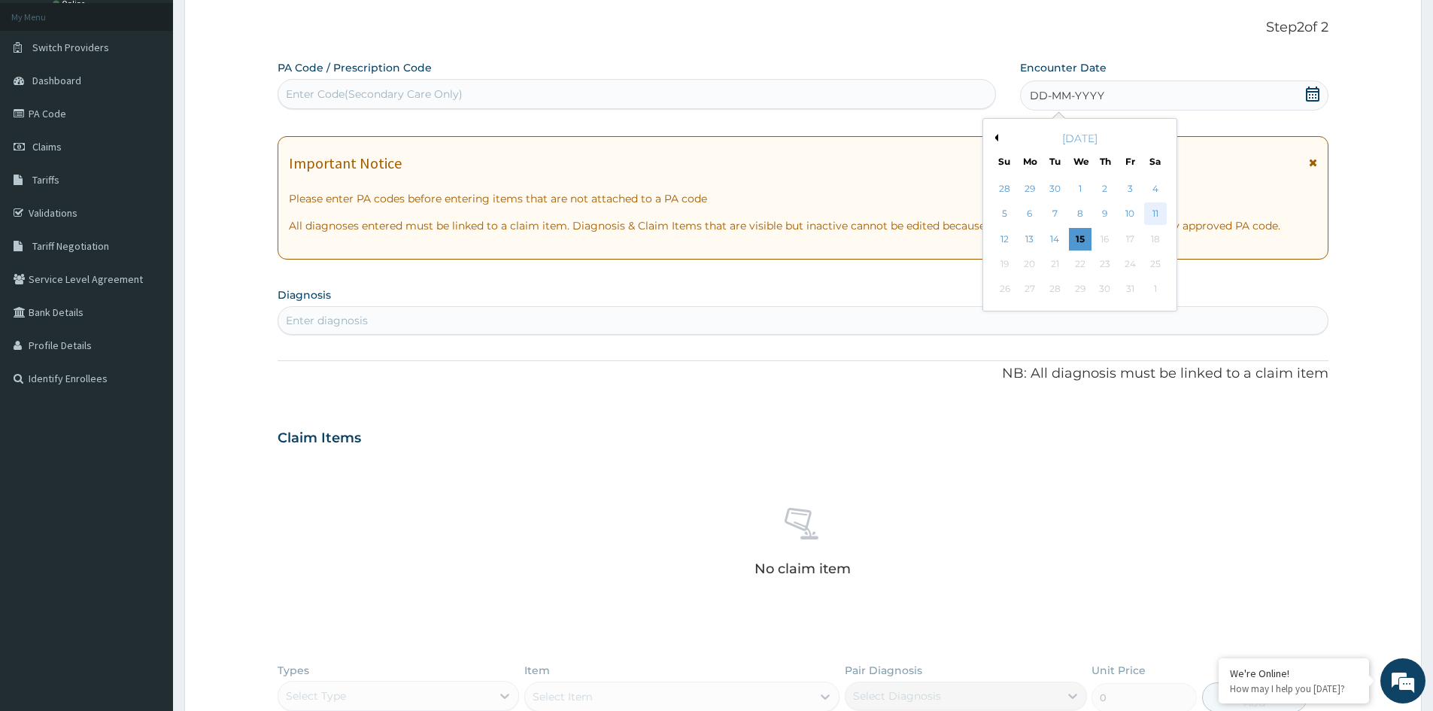
click at [1150, 211] on div "11" at bounding box center [1155, 214] width 23 height 23
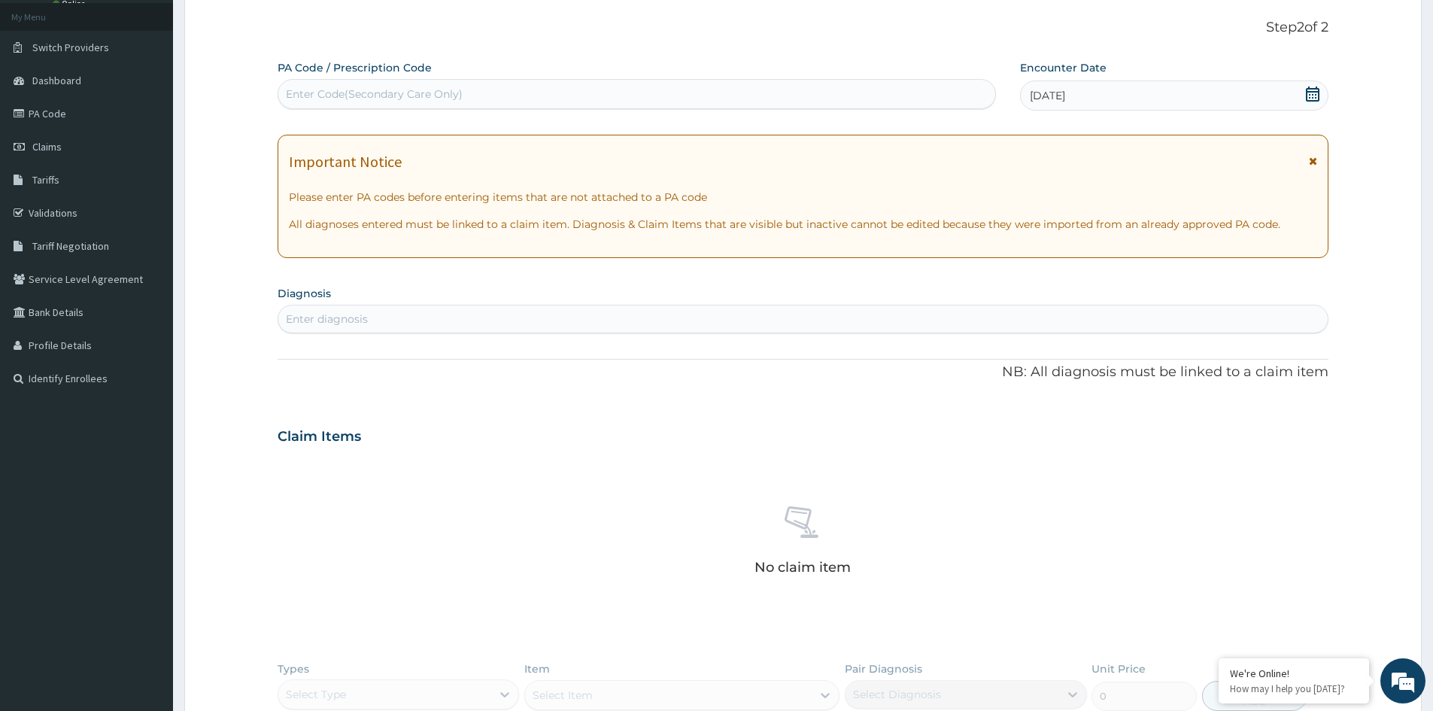
click at [940, 102] on div "Enter Code(Secondary Care Only)" at bounding box center [636, 94] width 717 height 24
paste input "PA/3E35FE"
type input "PA/3E35FE"
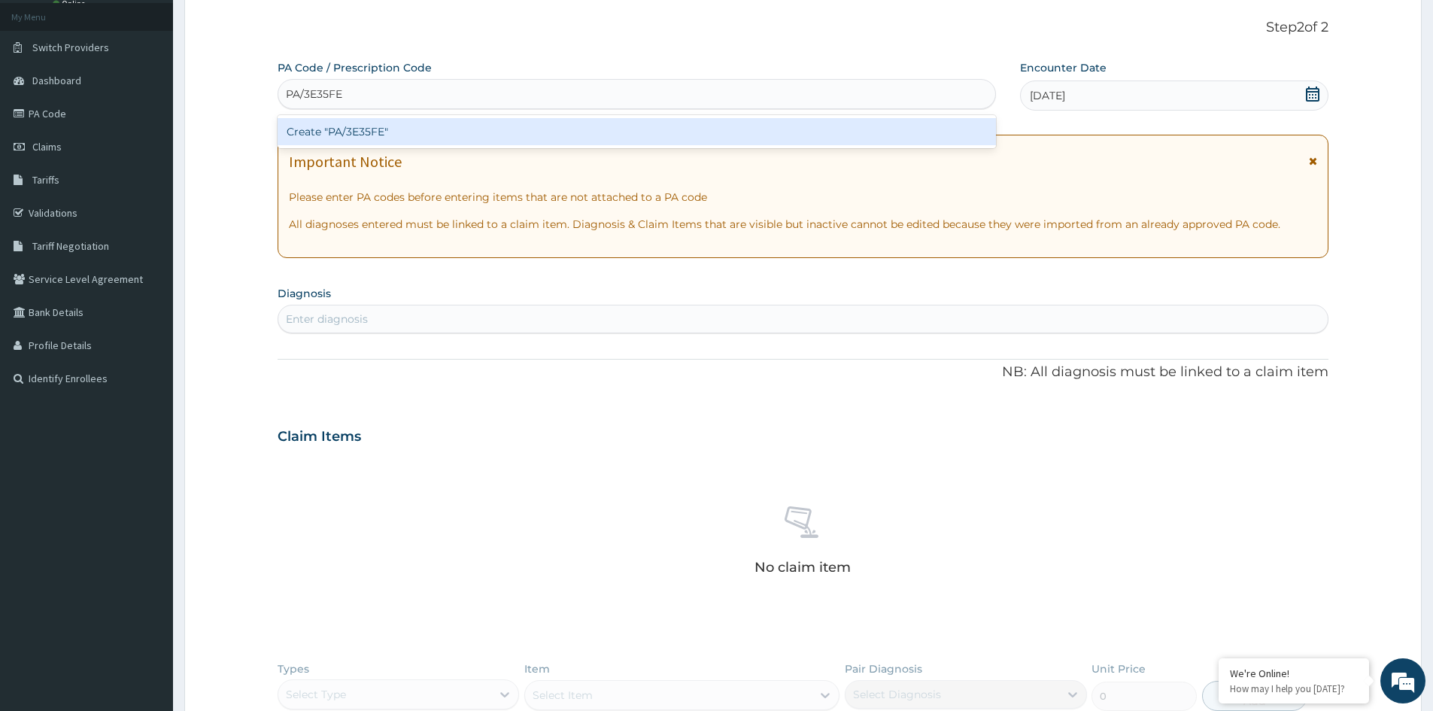
click at [414, 126] on div "Create "PA/3E35FE"" at bounding box center [637, 131] width 718 height 27
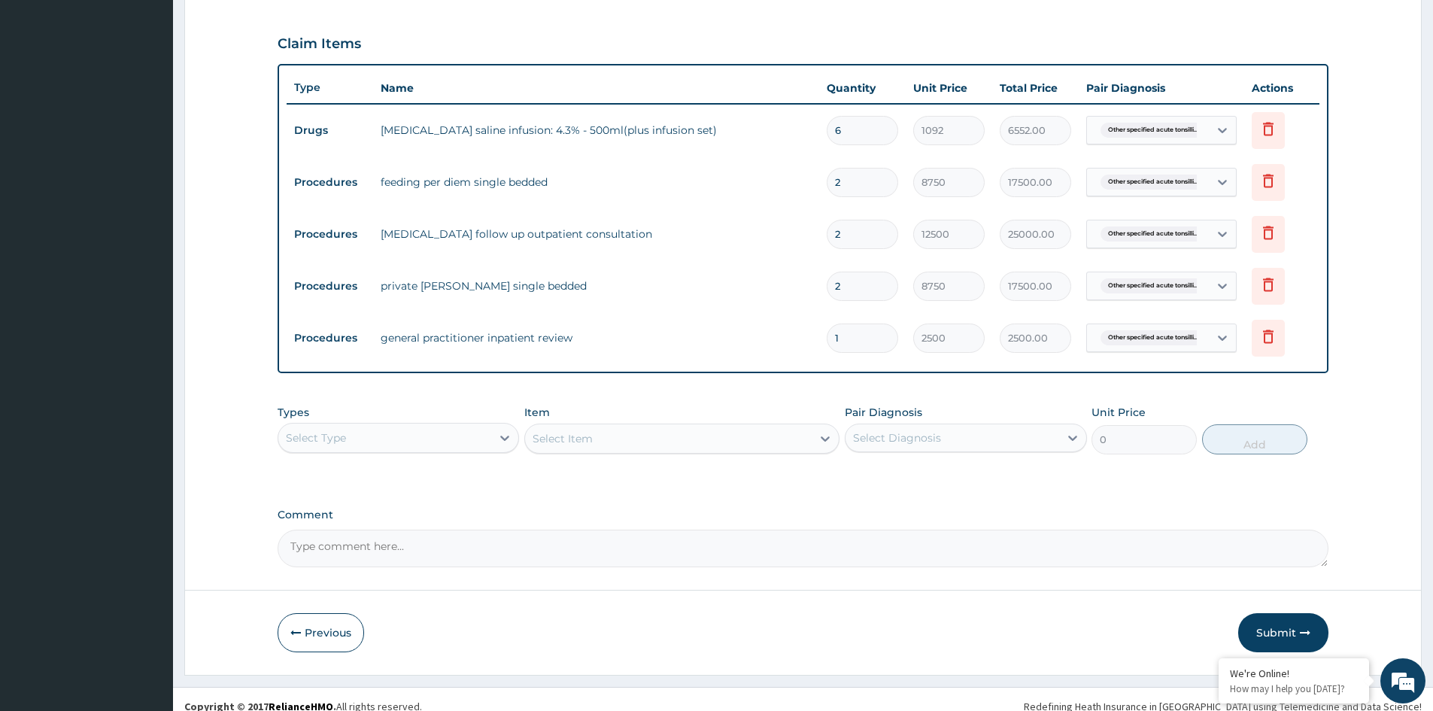
scroll to position [495, 0]
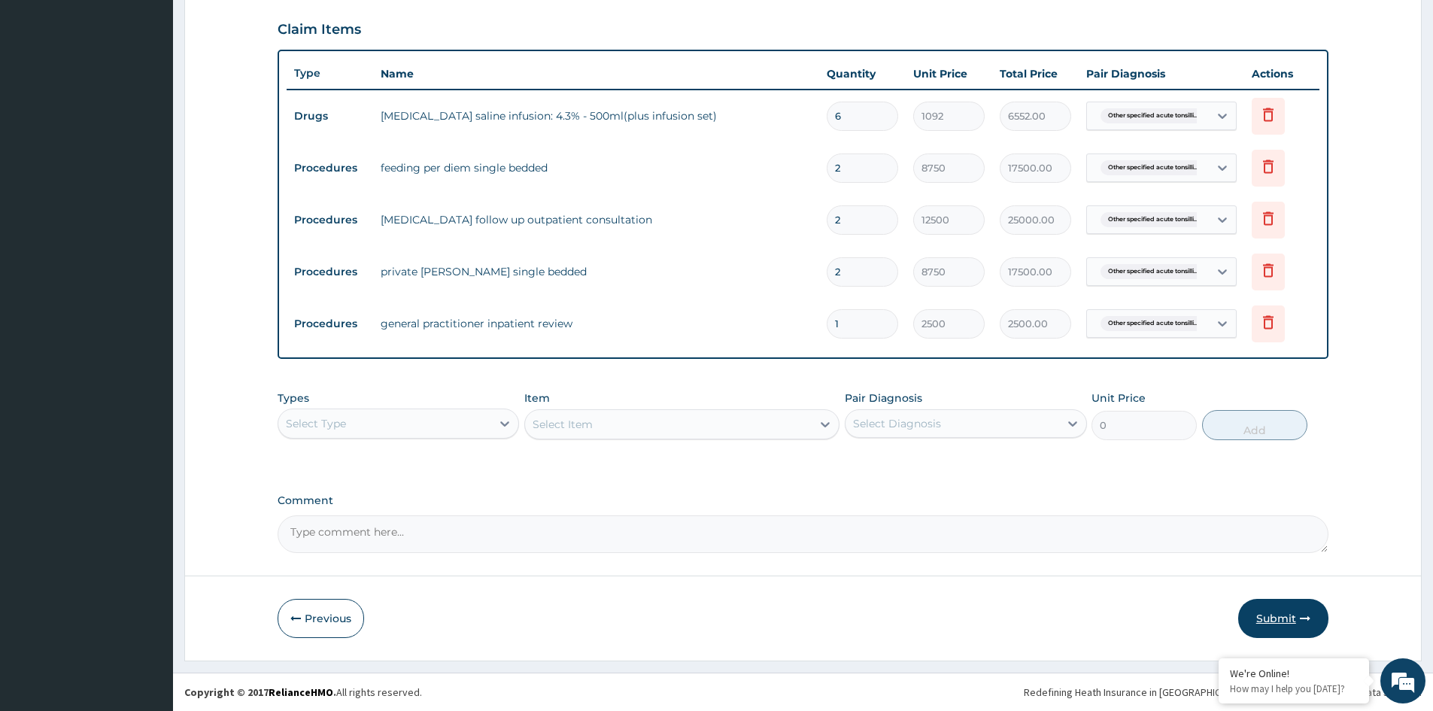
click at [1287, 612] on button "Submit" at bounding box center [1283, 618] width 90 height 39
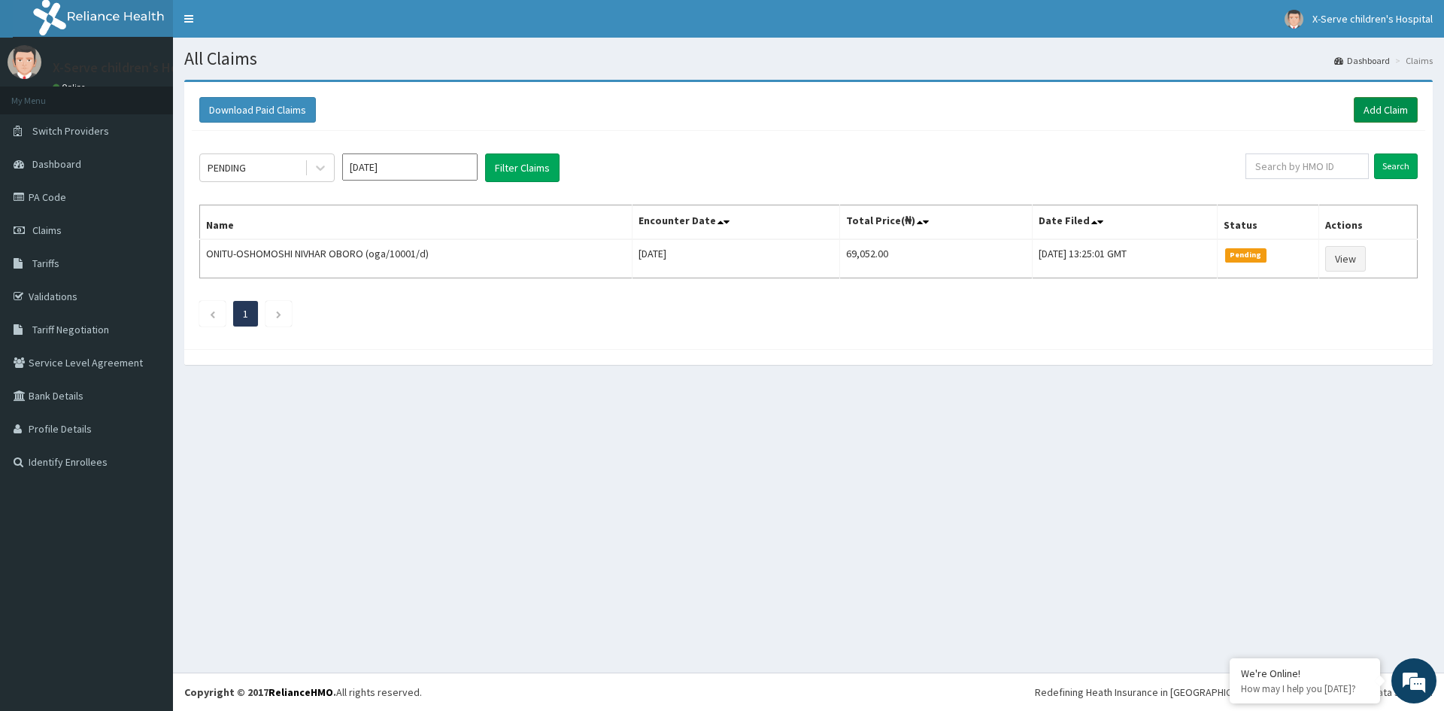
click at [1373, 110] on link "Add Claim" at bounding box center [1386, 110] width 64 height 26
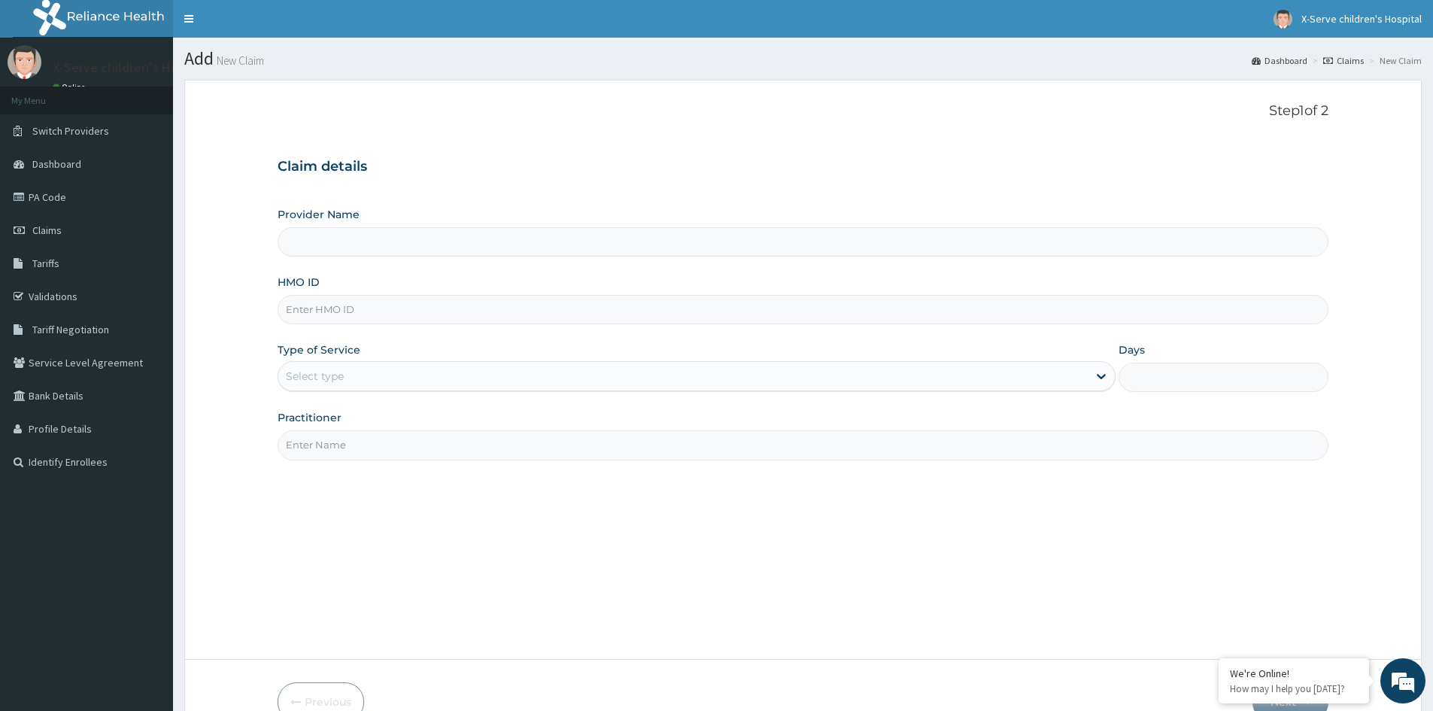
type input "X-serve Children Hospital Lekki"
click at [367, 310] on input "HMO ID" at bounding box center [803, 309] width 1051 height 29
type input "OGA/10001/D"
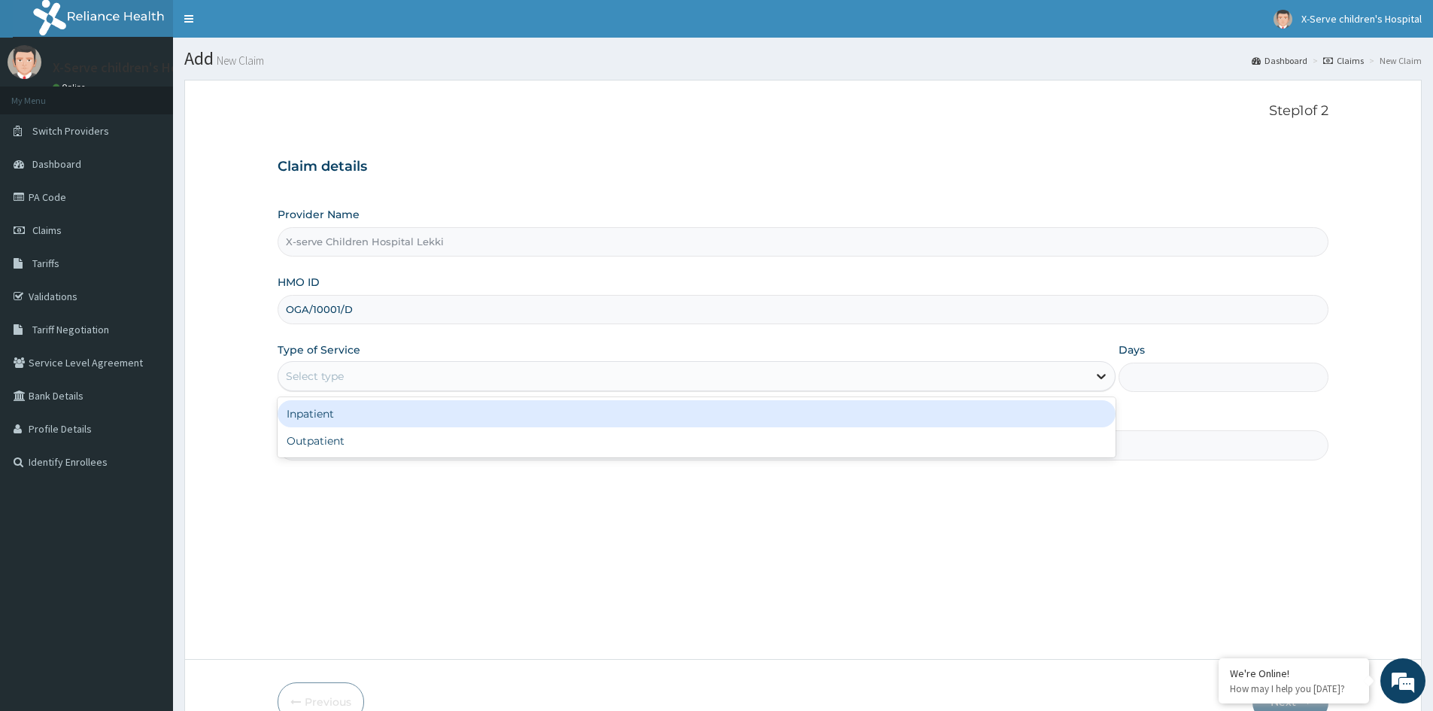
click at [1097, 374] on icon at bounding box center [1101, 376] width 15 height 15
click at [995, 416] on div "Inpatient" at bounding box center [697, 413] width 838 height 27
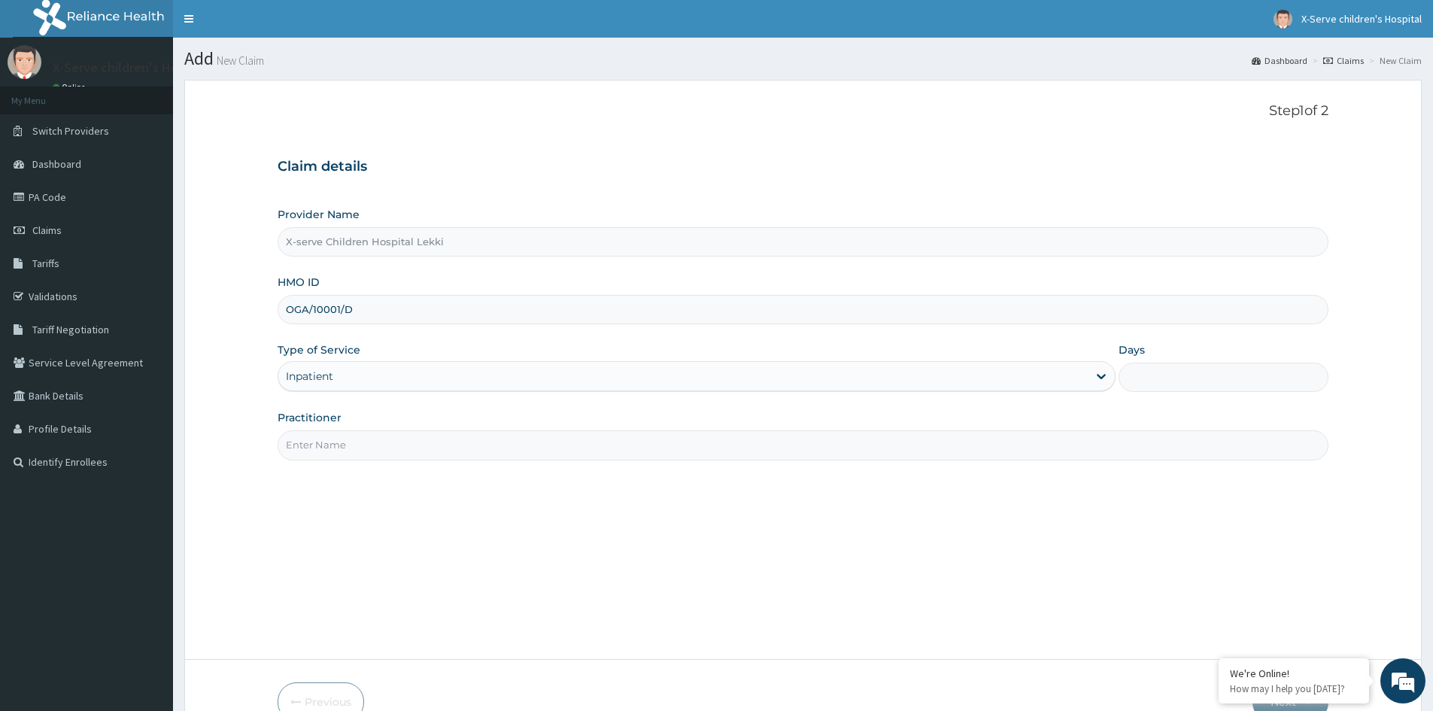
click at [1007, 446] on input "Practitioner" at bounding box center [803, 444] width 1051 height 29
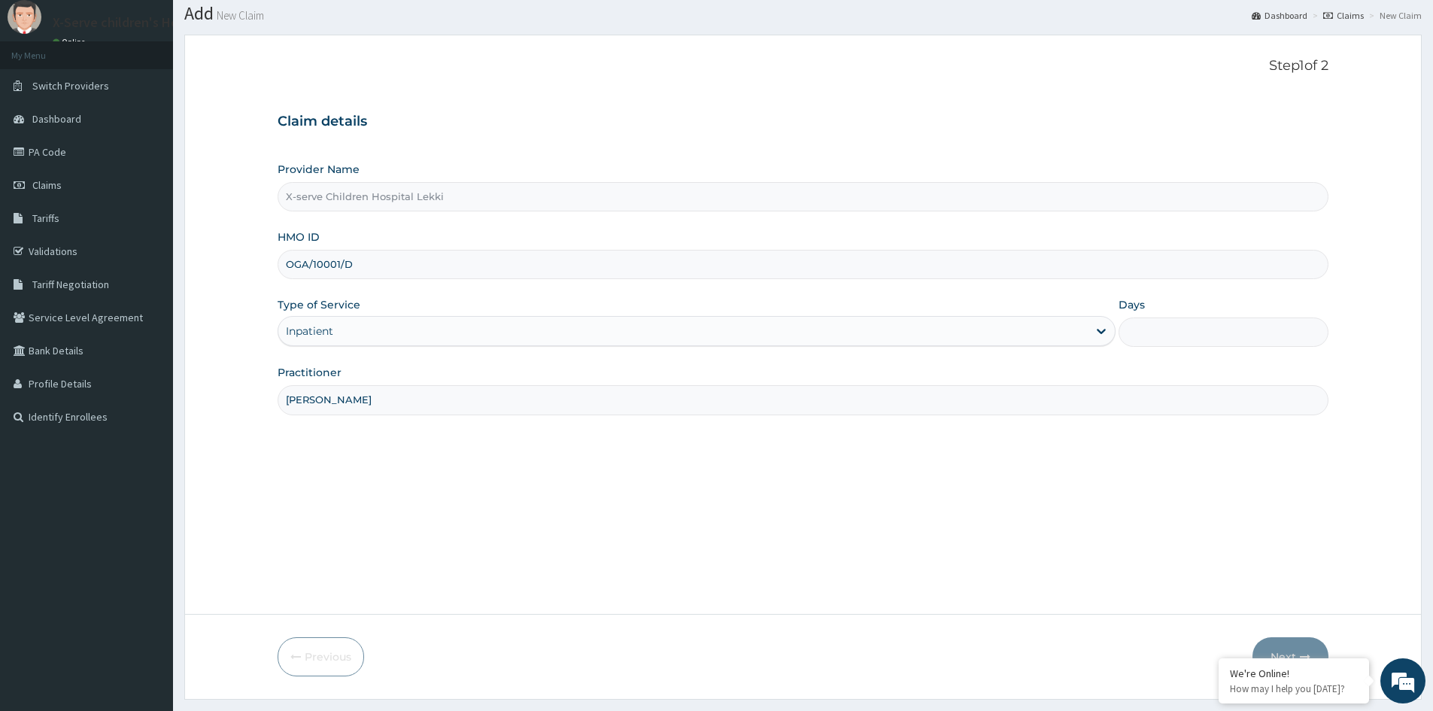
scroll to position [83, 0]
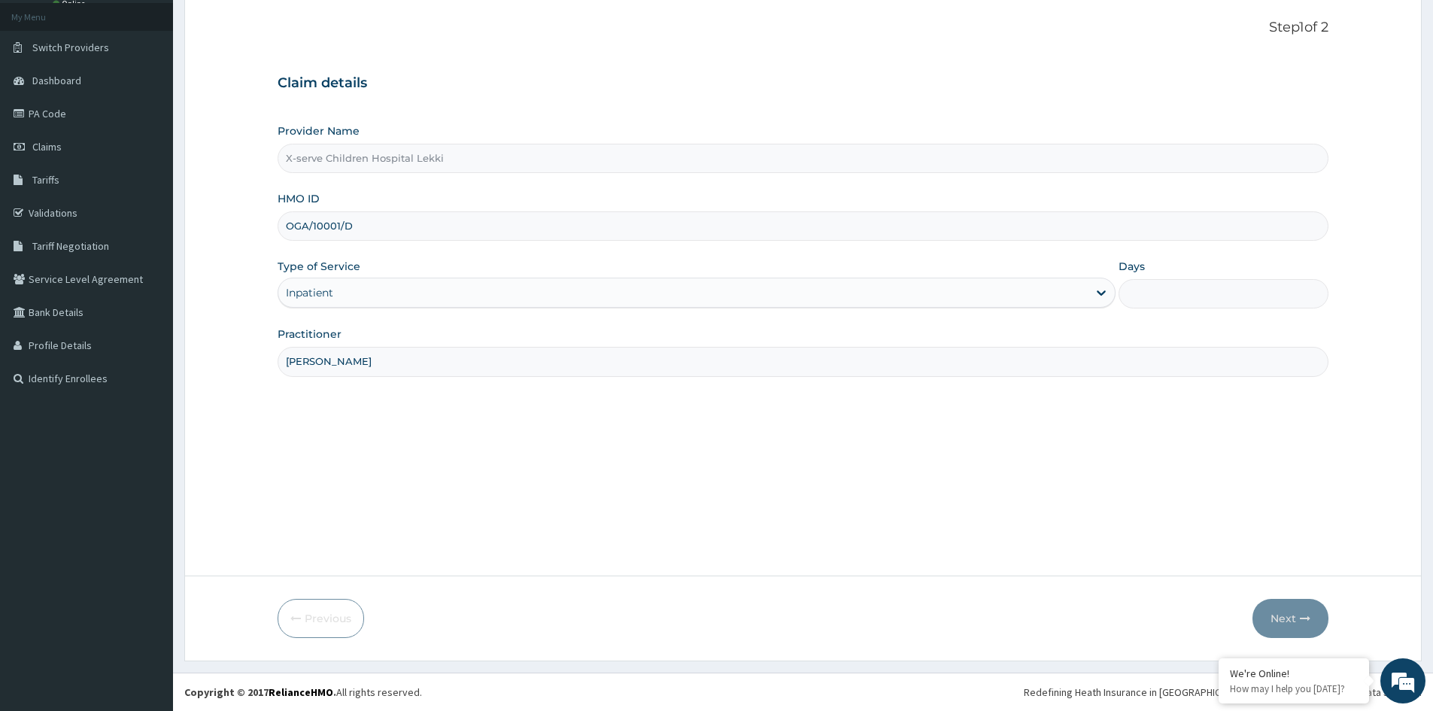
type input "Dr Willam"
click at [862, 469] on div "Step 1 of 2 Claim details Provider Name X-serve Children Hospital Lekki HMO ID …" at bounding box center [803, 286] width 1051 height 533
click at [1100, 291] on icon at bounding box center [1101, 292] width 15 height 15
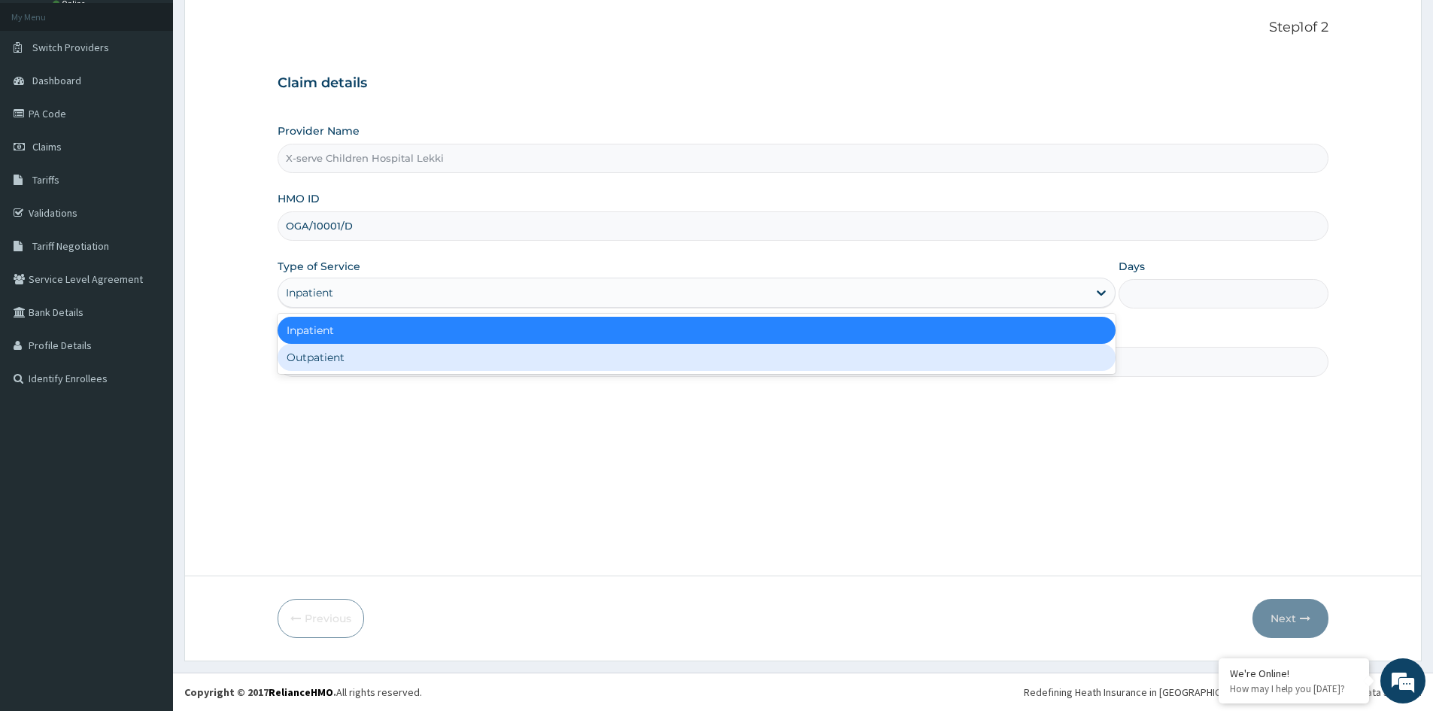
click at [630, 355] on div "Outpatient" at bounding box center [697, 357] width 838 height 27
type input "1"
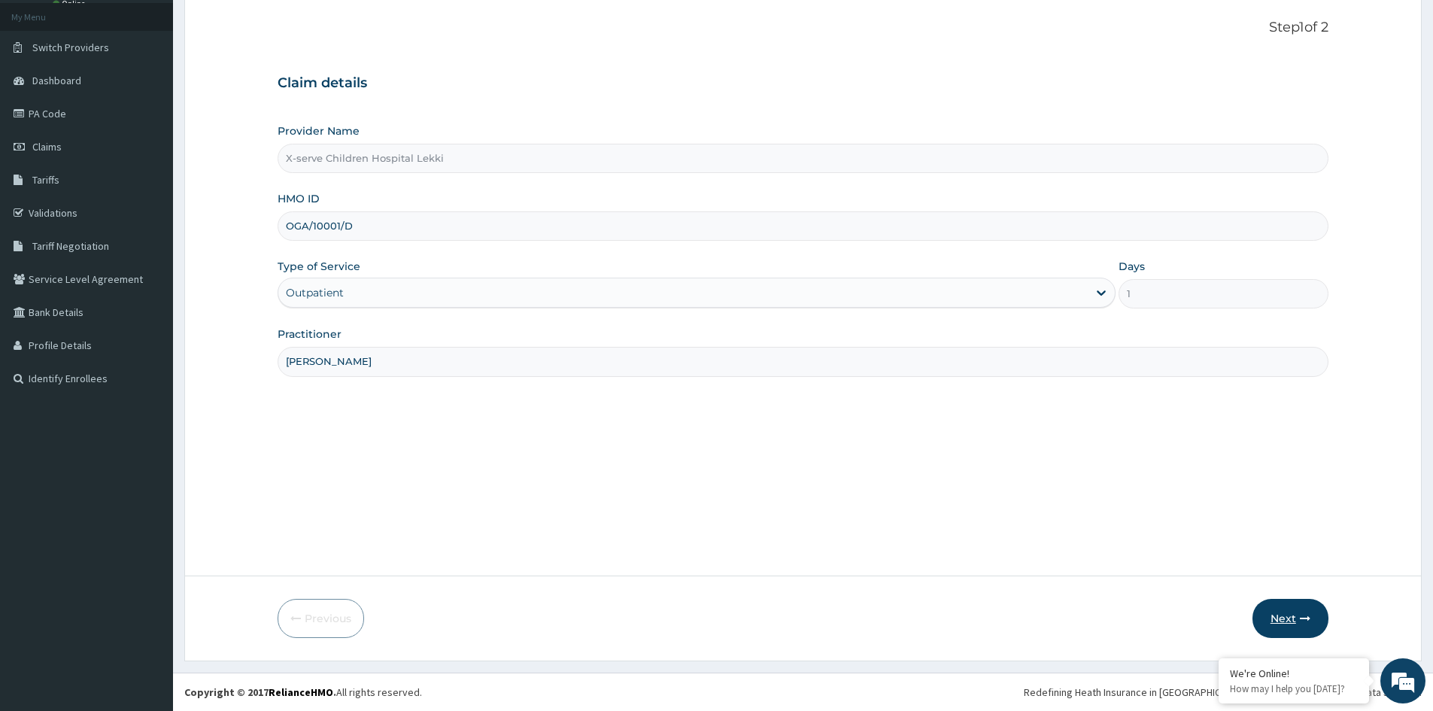
click at [1286, 610] on button "Next" at bounding box center [1290, 618] width 76 height 39
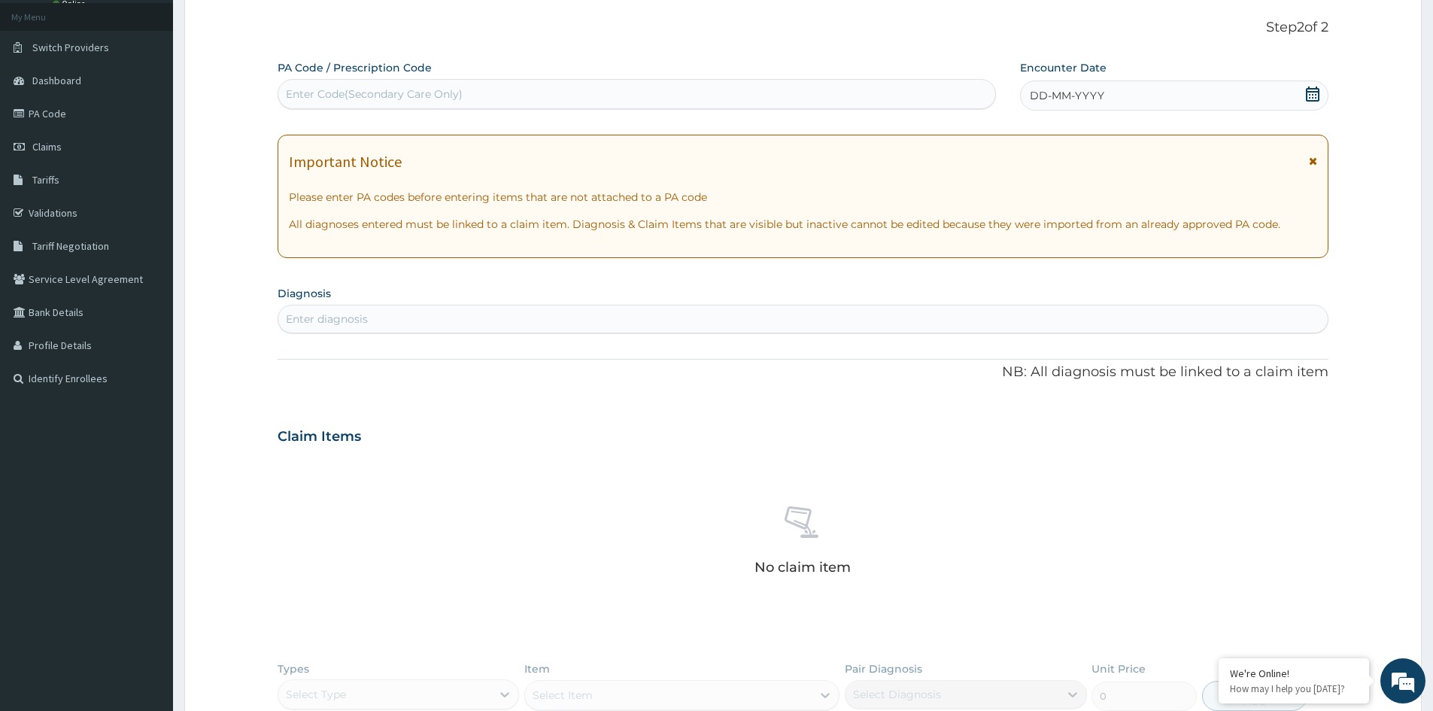
click at [1311, 90] on icon at bounding box center [1312, 94] width 15 height 15
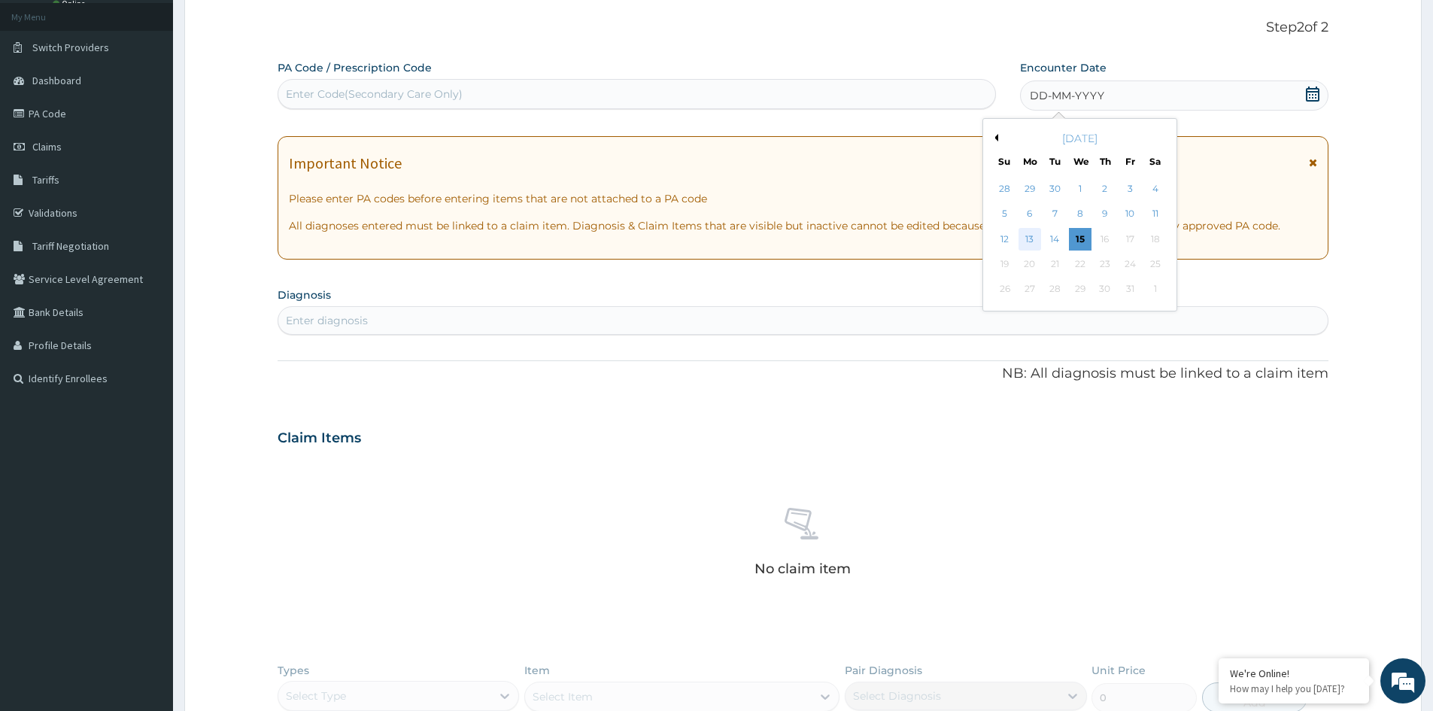
click at [1034, 235] on div "13" at bounding box center [1030, 239] width 23 height 23
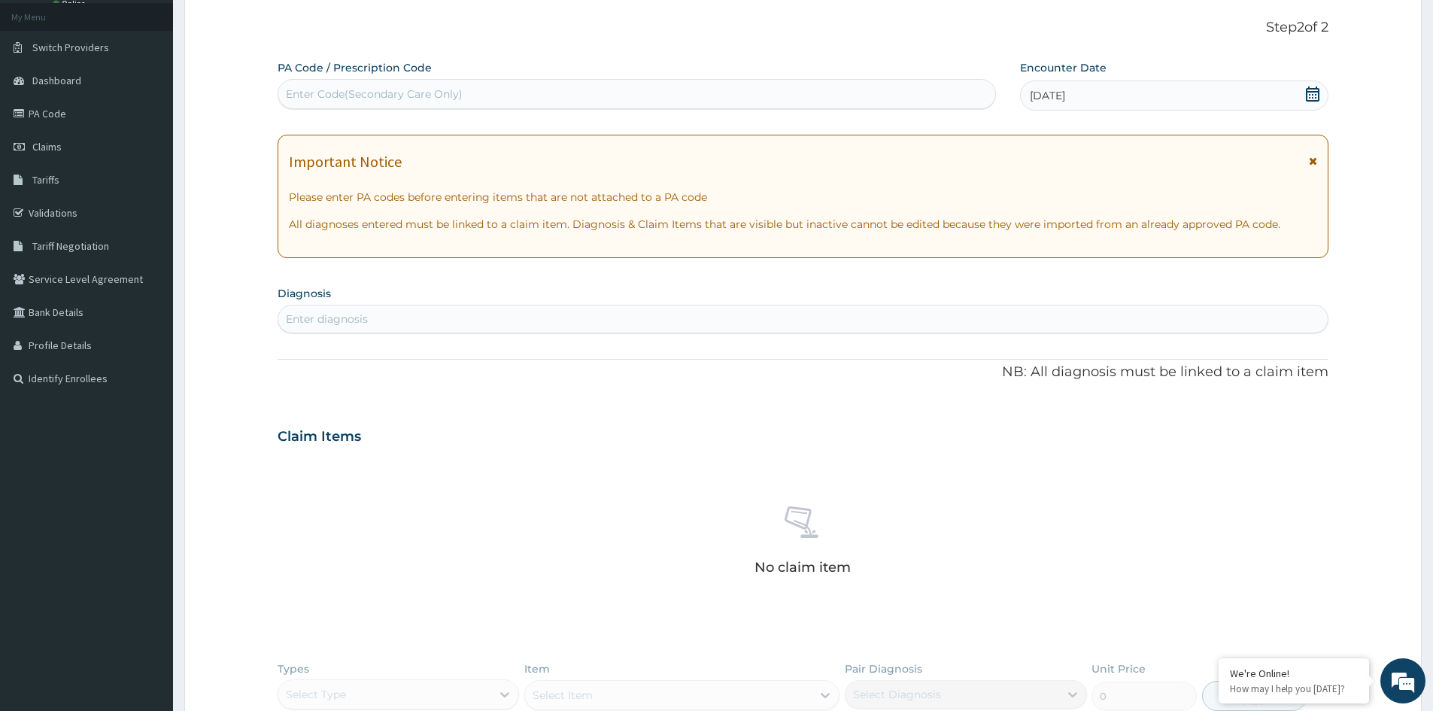
click at [515, 90] on div "Enter Code(Secondary Care Only)" at bounding box center [636, 94] width 717 height 24
paste input "PA/779397"
type input "PA/779397"
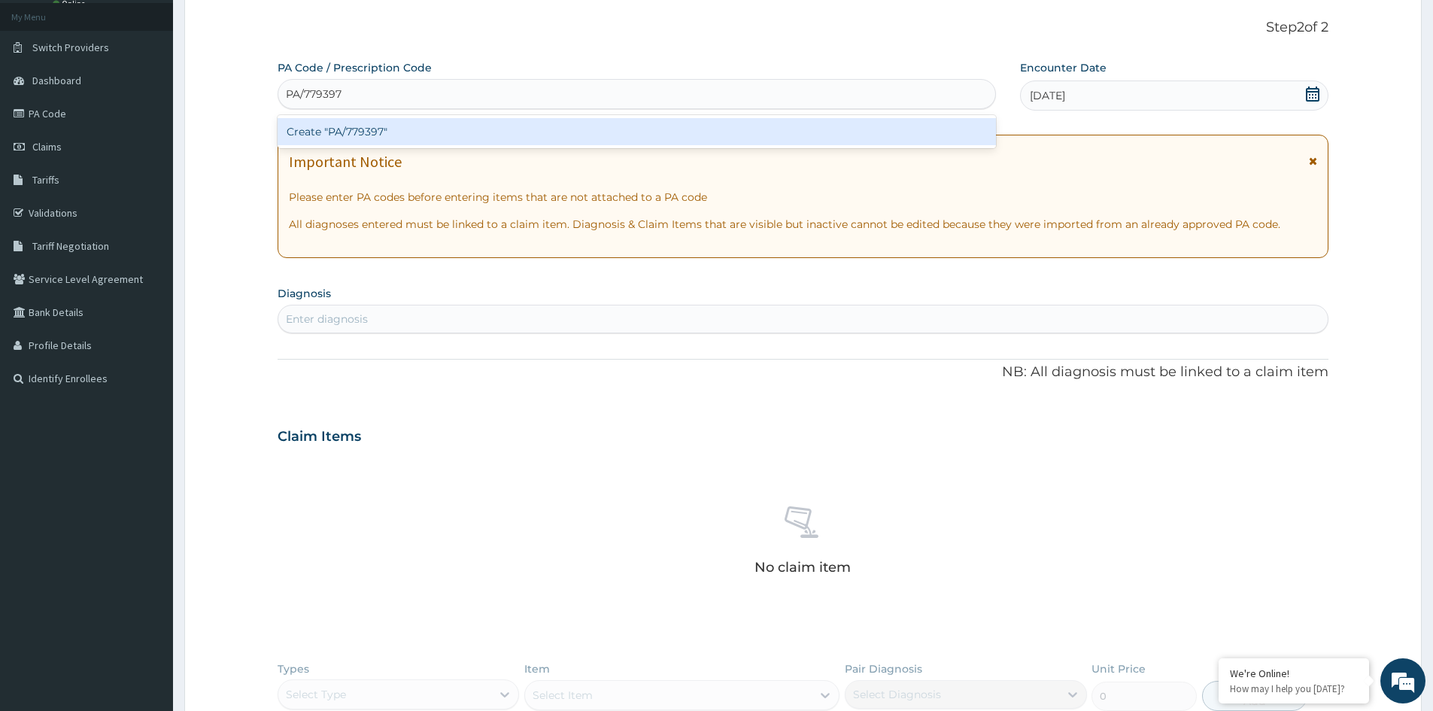
click at [359, 132] on div "Create "PA/779397"" at bounding box center [637, 131] width 718 height 27
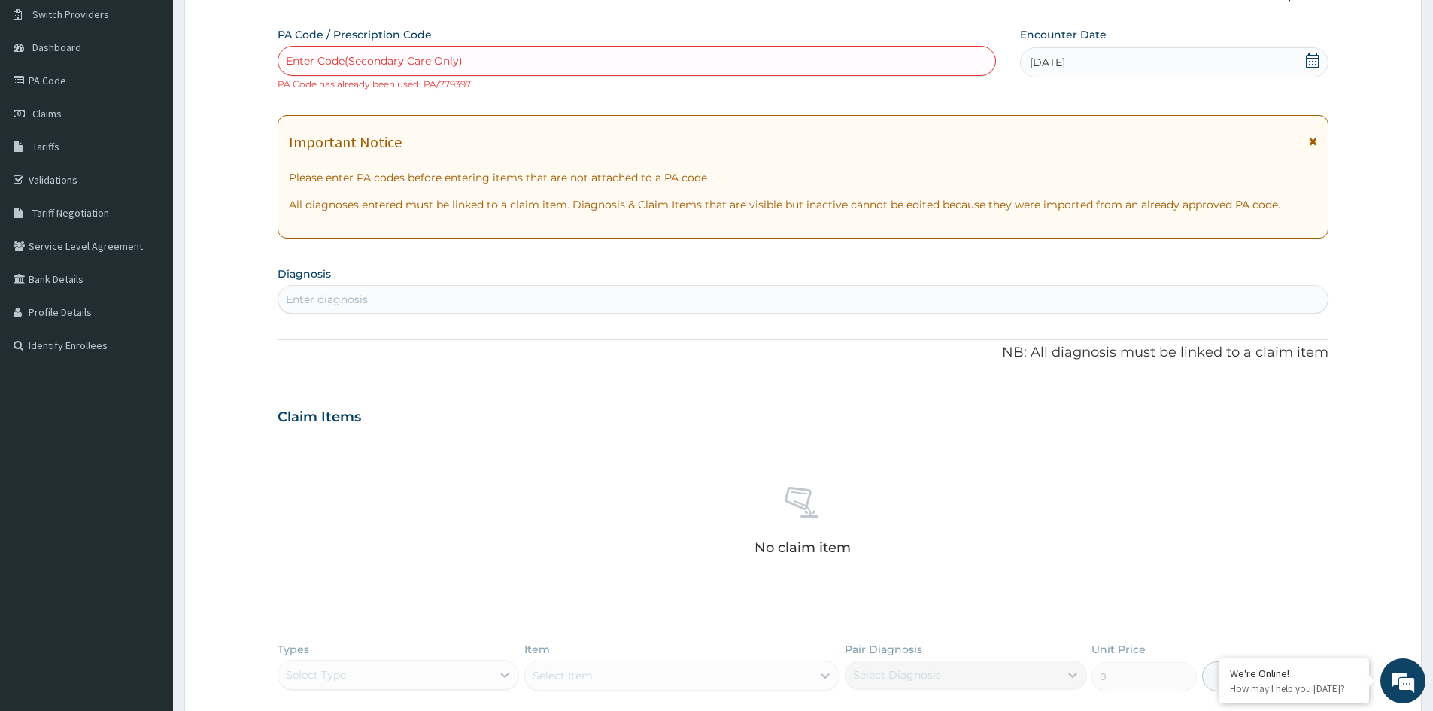
scroll to position [0, 0]
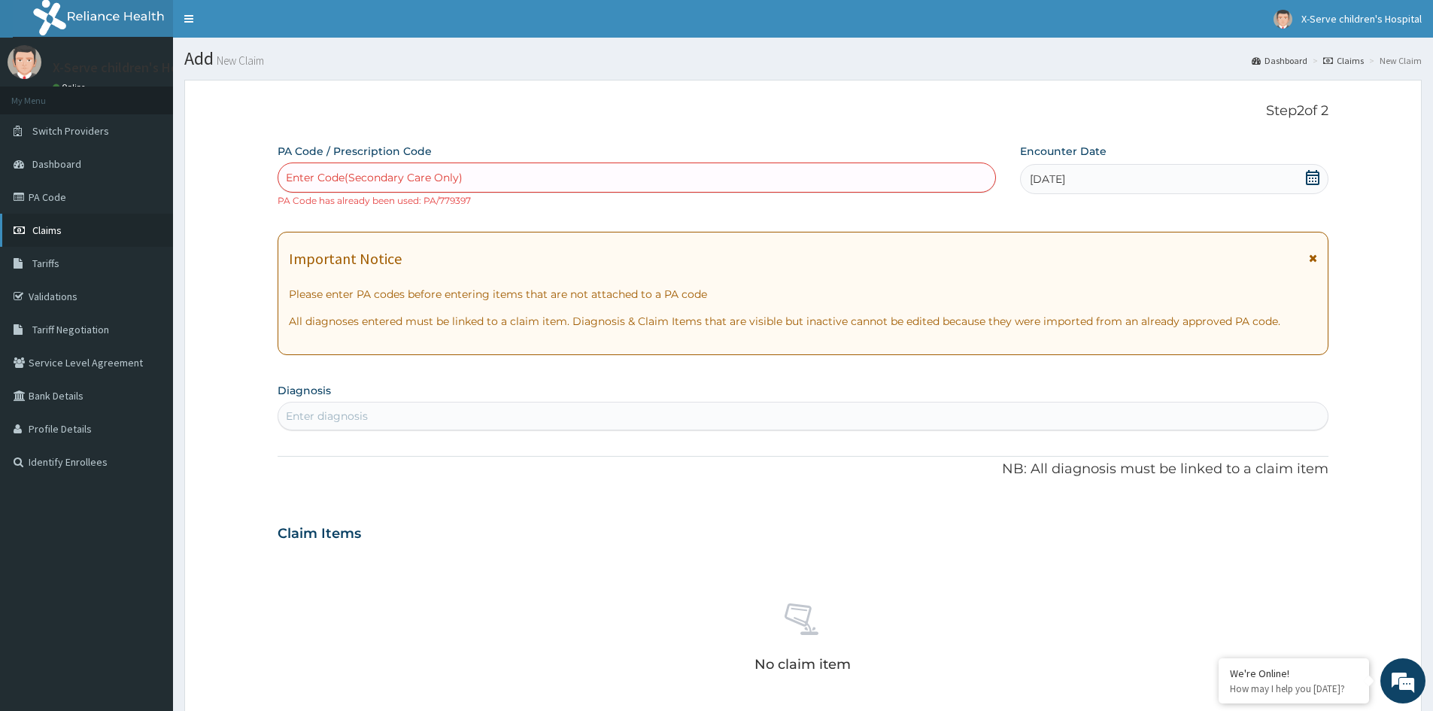
click at [89, 229] on link "Claims" at bounding box center [86, 230] width 173 height 33
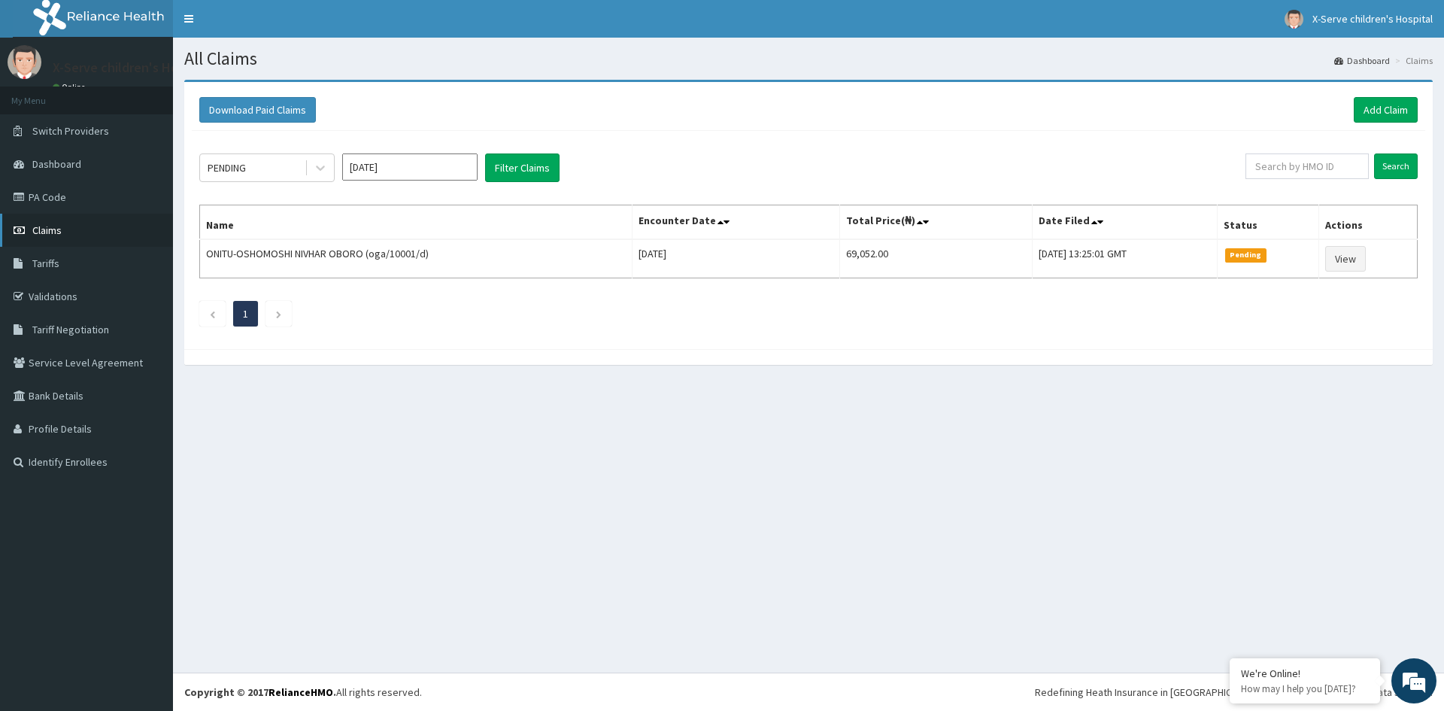
click at [109, 232] on link "Claims" at bounding box center [86, 230] width 173 height 33
click at [47, 231] on span "Claims" at bounding box center [46, 230] width 29 height 14
click at [217, 317] on li at bounding box center [212, 314] width 26 height 26
click at [210, 315] on icon "Previous page" at bounding box center [212, 314] width 7 height 9
